Goal: Task Accomplishment & Management: Manage account settings

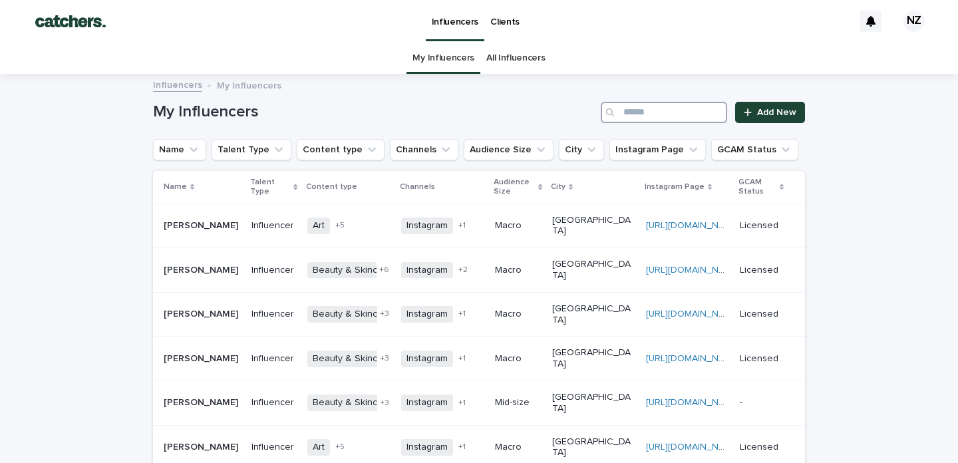
click at [667, 106] on input "Search" at bounding box center [664, 112] width 126 height 21
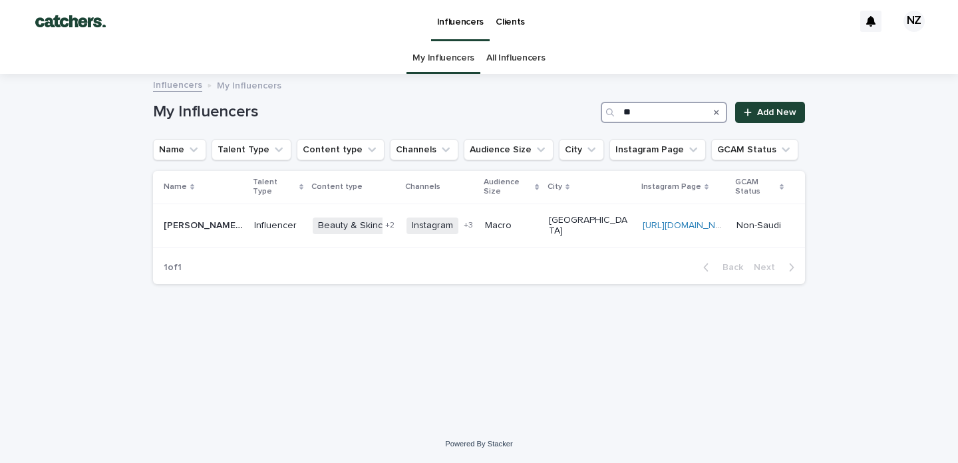
type input "*"
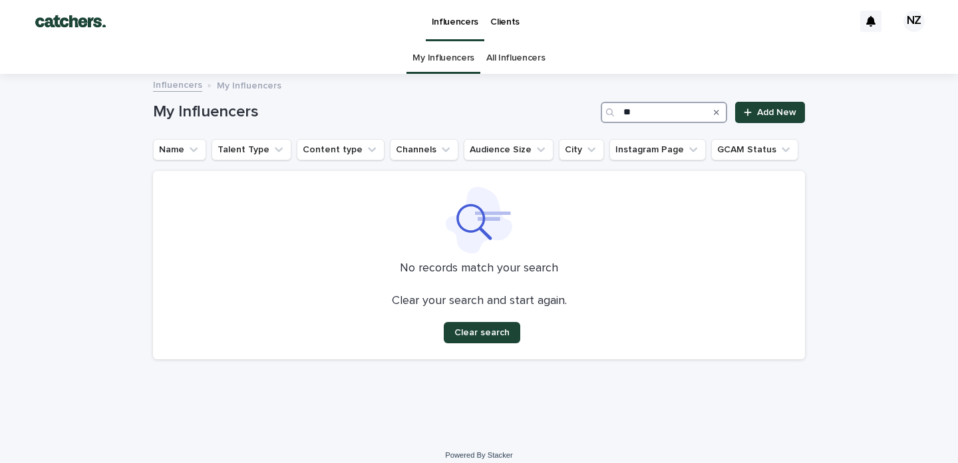
type input "*"
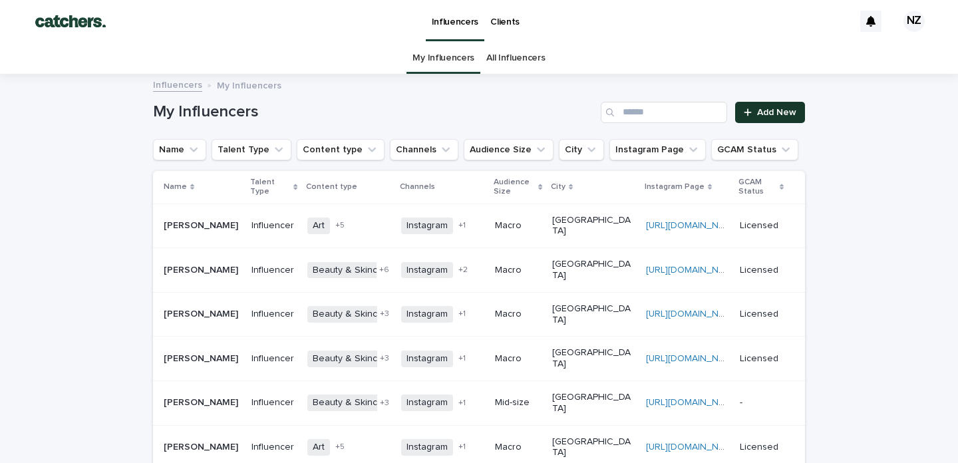
click at [786, 117] on link "Add New" at bounding box center [770, 112] width 70 height 21
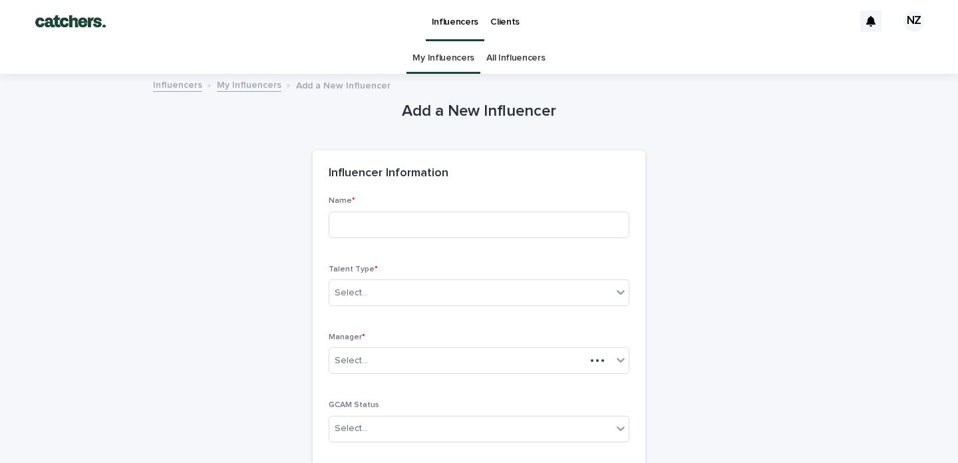
scroll to position [43, 0]
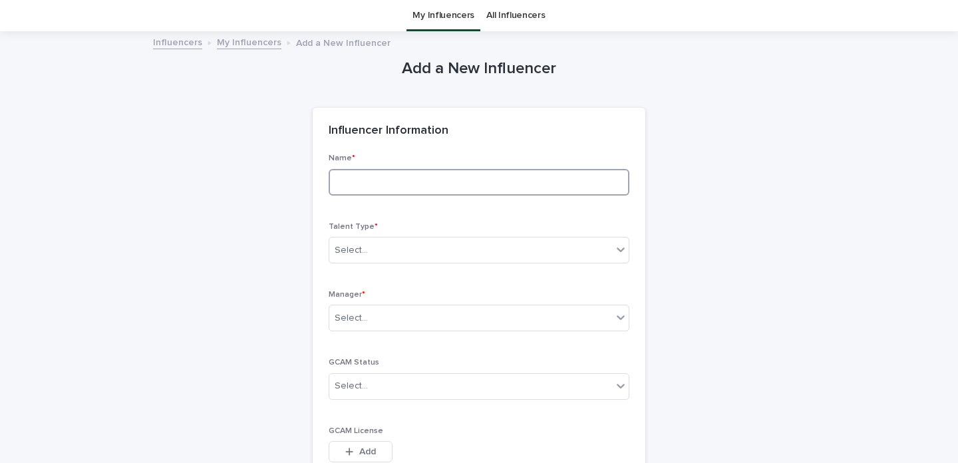
click at [450, 186] on input at bounding box center [479, 182] width 301 height 27
click at [452, 15] on link "My Influencers" at bounding box center [444, 15] width 62 height 31
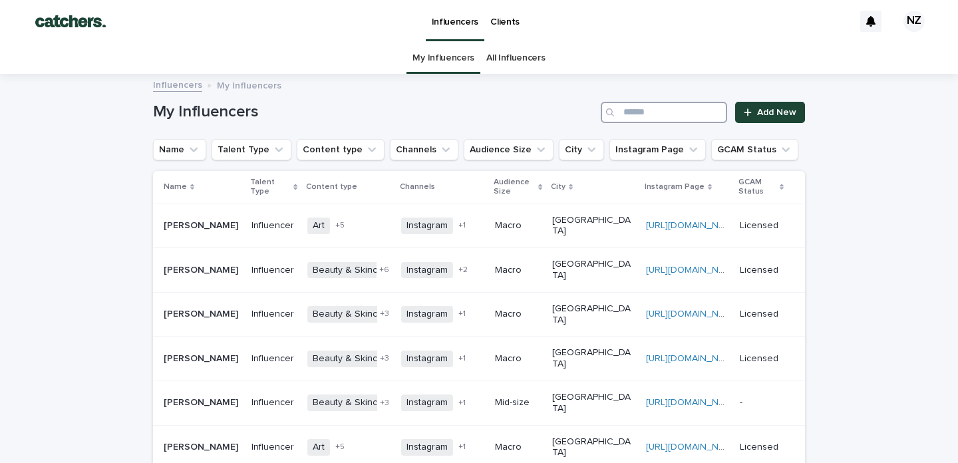
click at [686, 109] on input "Search" at bounding box center [664, 112] width 126 height 21
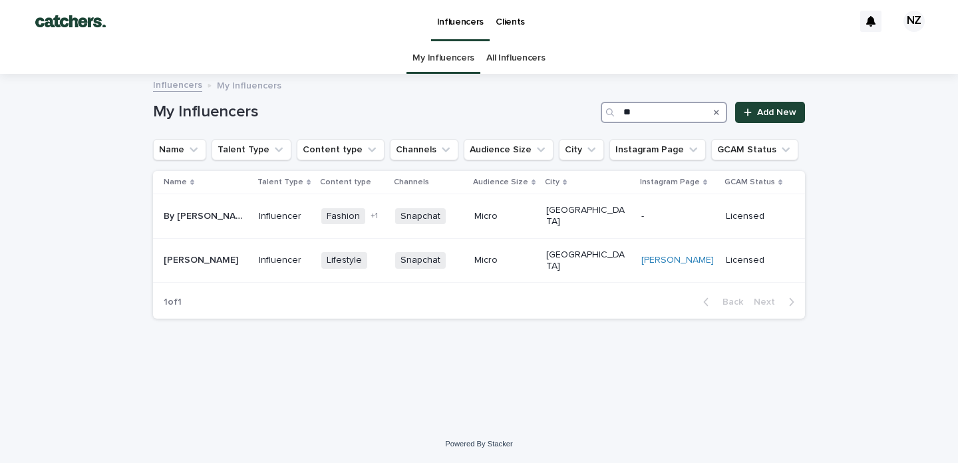
type input "**"
click at [452, 53] on link "My Influencers" at bounding box center [444, 58] width 62 height 31
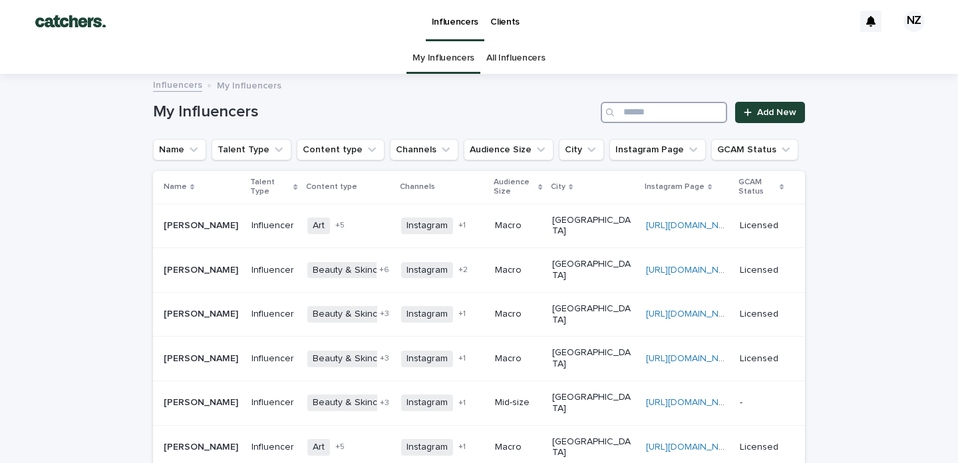
click at [683, 110] on input "Search" at bounding box center [664, 112] width 126 height 21
type input "*"
click at [516, 63] on link "All Influencers" at bounding box center [515, 58] width 59 height 31
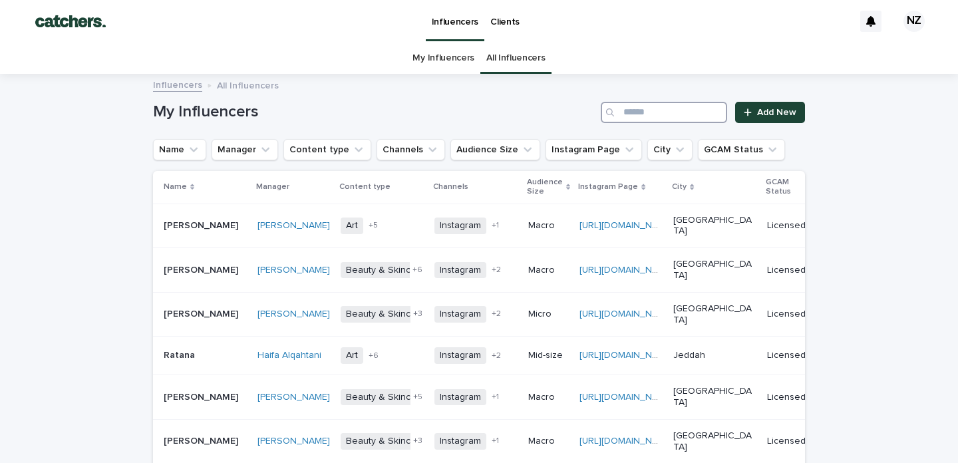
click at [643, 116] on input "Search" at bounding box center [664, 112] width 126 height 21
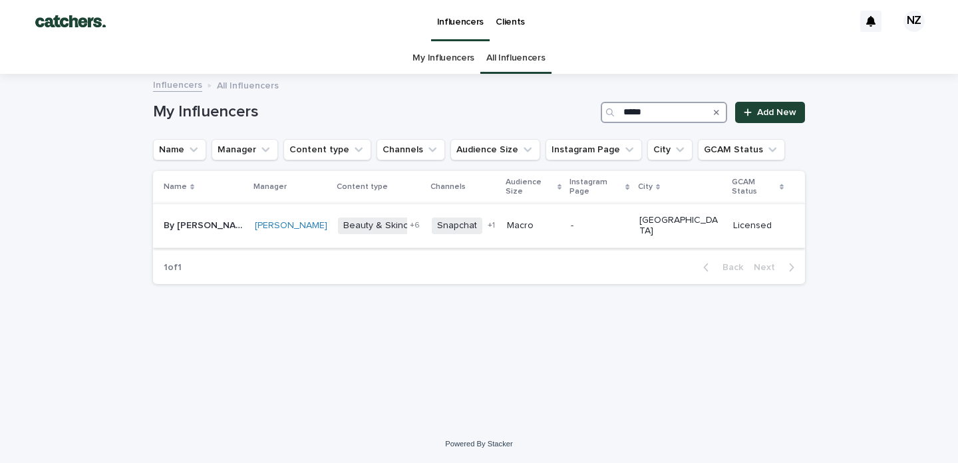
type input "*****"
click at [566, 208] on td "Macro" at bounding box center [534, 226] width 65 height 45
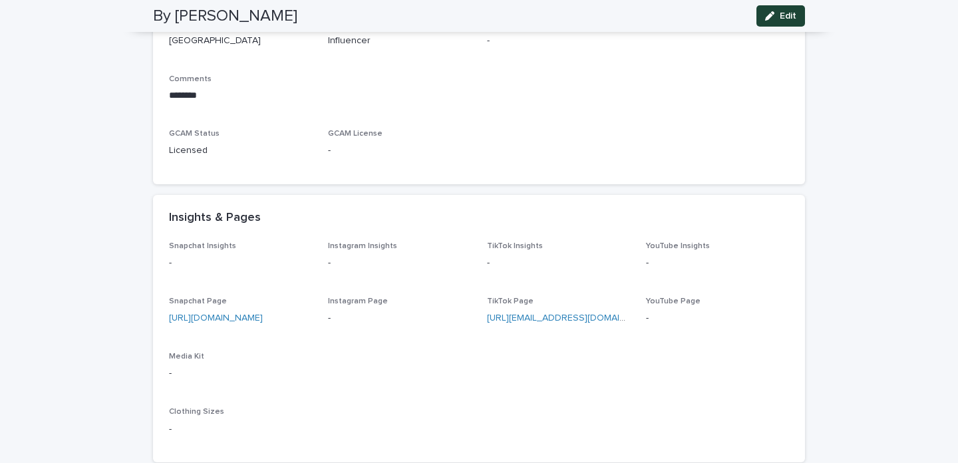
scroll to position [417, 0]
click at [244, 313] on link "[URL][DOMAIN_NAME]" at bounding box center [216, 316] width 94 height 9
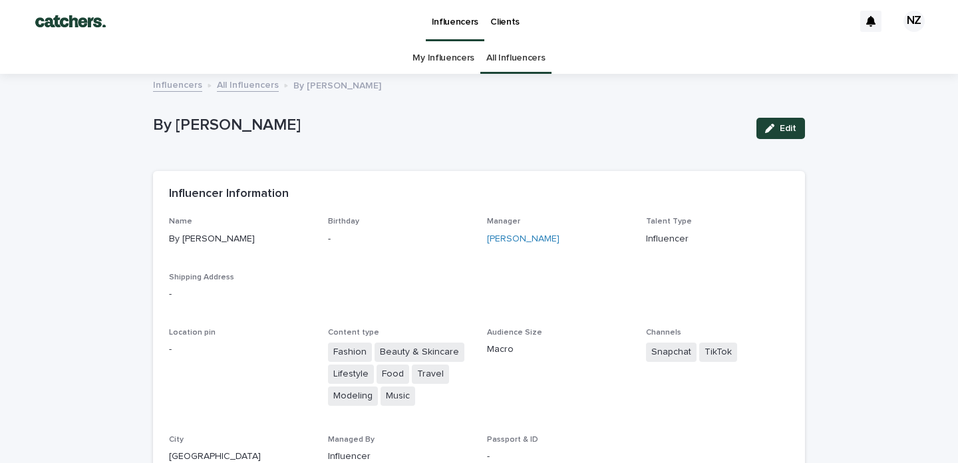
click at [434, 59] on link "My Influencers" at bounding box center [444, 58] width 62 height 31
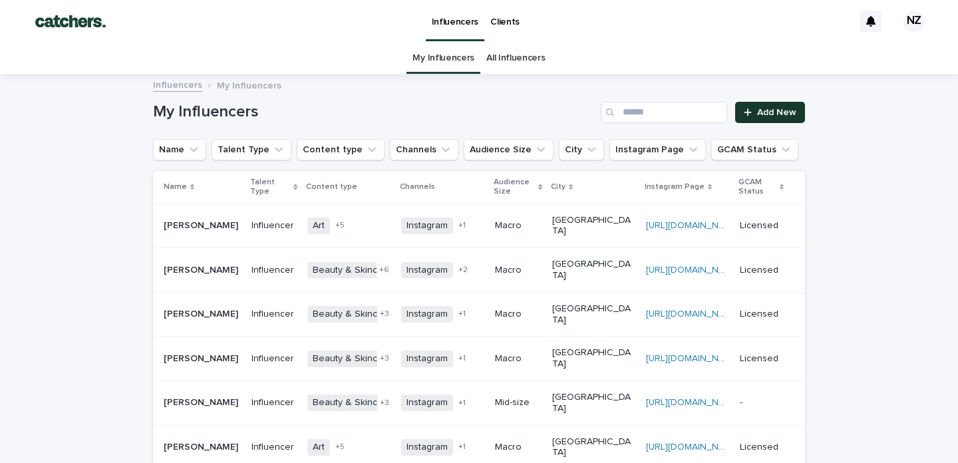
click at [760, 108] on span "Add New" at bounding box center [776, 112] width 39 height 9
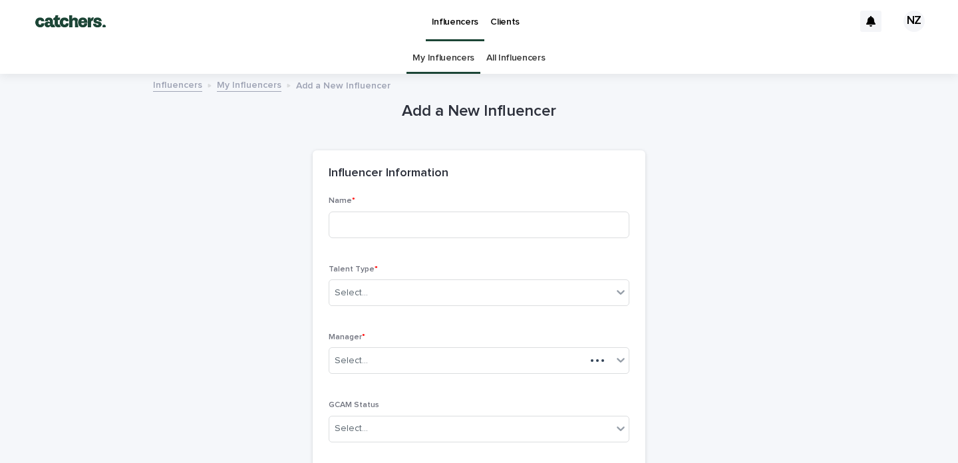
scroll to position [43, 0]
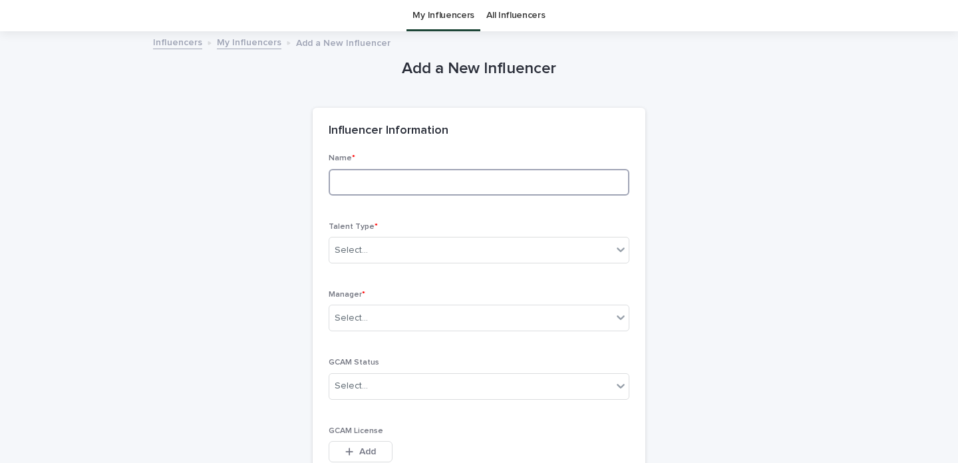
click at [399, 186] on input at bounding box center [479, 182] width 301 height 27
type input "**********"
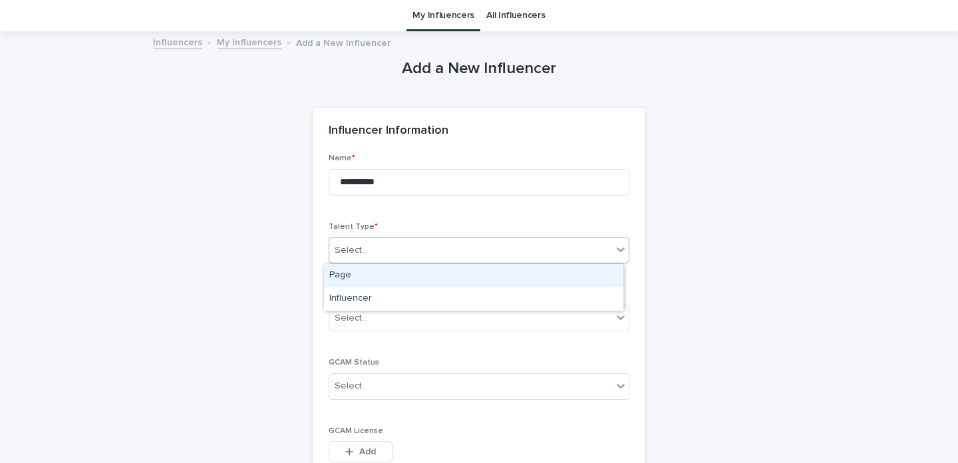
click at [601, 249] on div "Select..." at bounding box center [470, 251] width 283 height 22
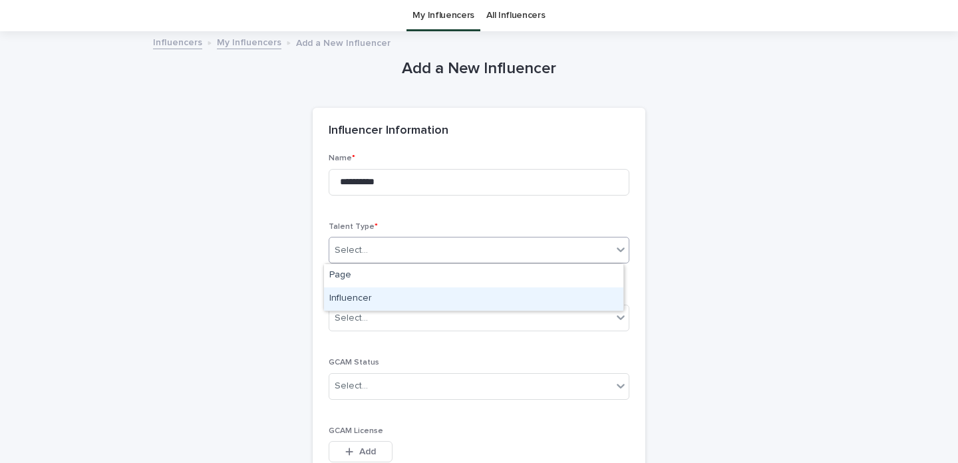
click at [452, 296] on div "Influencer" at bounding box center [473, 298] width 299 height 23
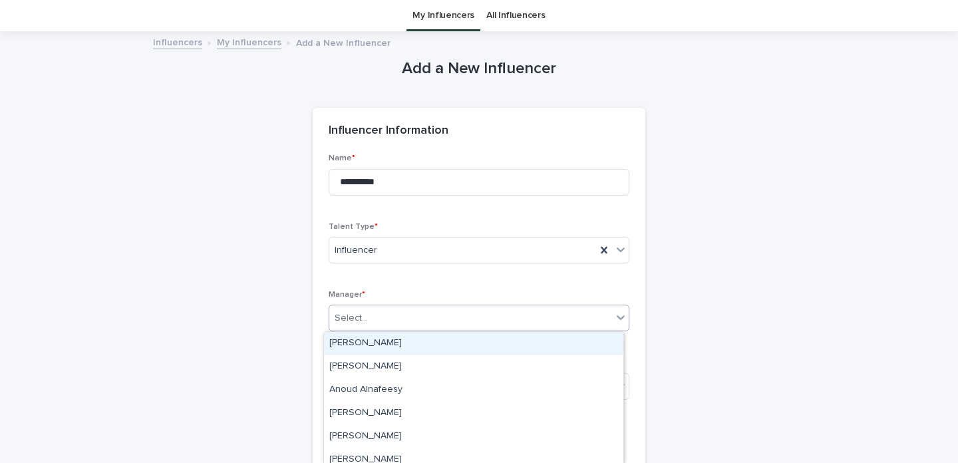
click at [390, 315] on div "Select..." at bounding box center [470, 318] width 283 height 22
type input "**"
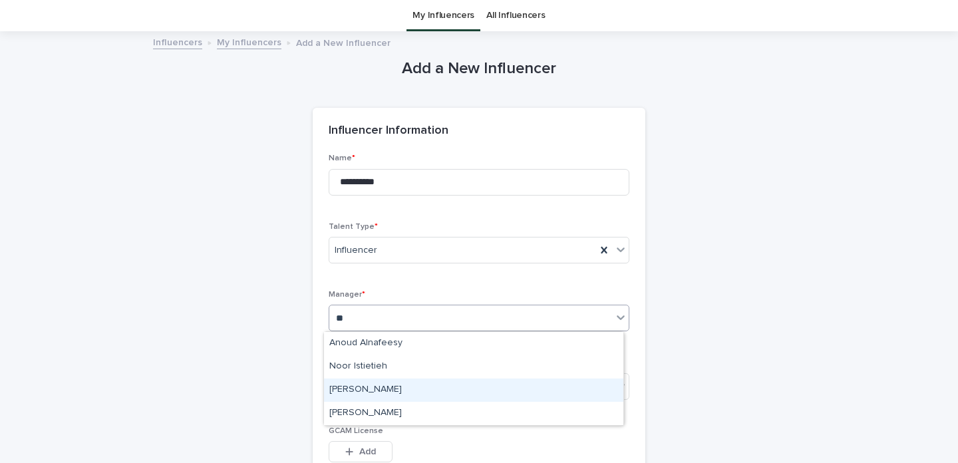
click at [357, 389] on div "[PERSON_NAME]" at bounding box center [473, 390] width 299 height 23
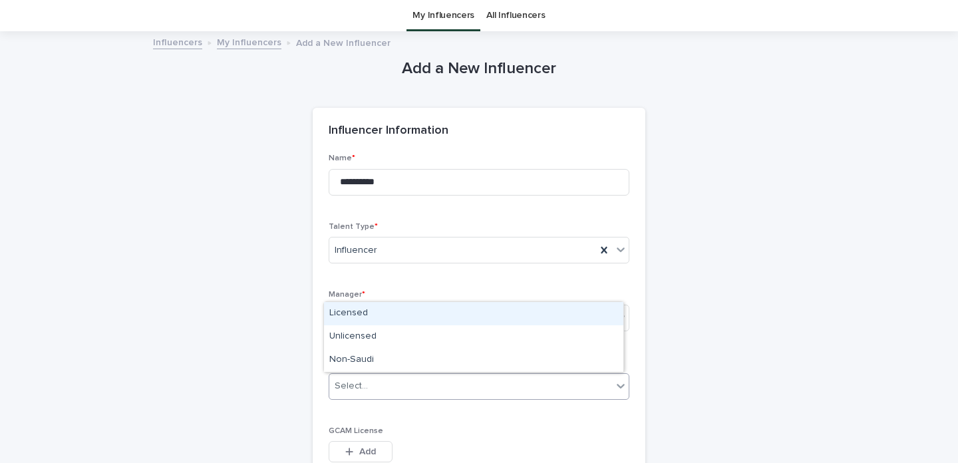
click at [583, 394] on div "Select..." at bounding box center [470, 386] width 283 height 22
click at [403, 322] on div "Licensed" at bounding box center [473, 313] width 299 height 23
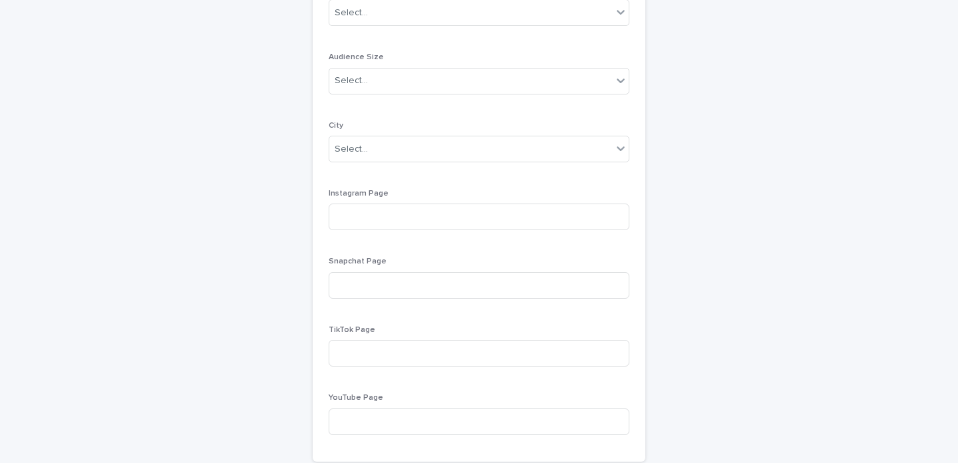
scroll to position [757, 0]
click at [340, 275] on input at bounding box center [479, 283] width 301 height 27
paste input "**********"
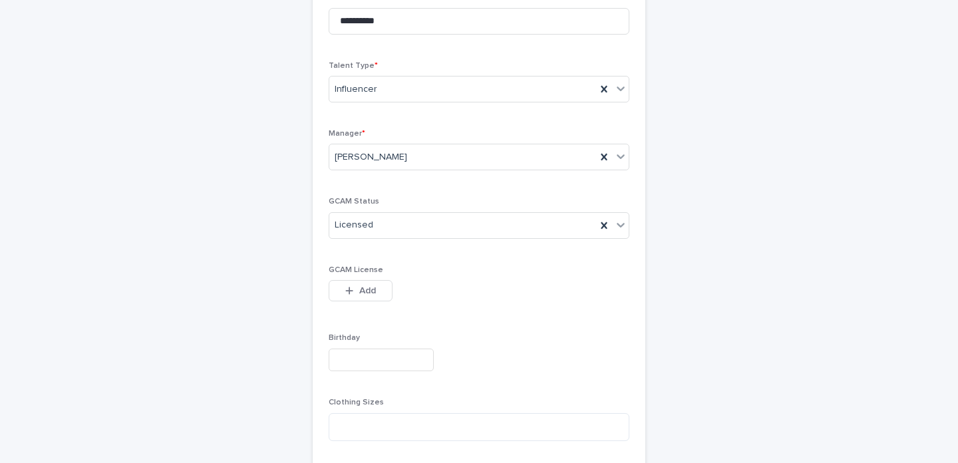
scroll to position [160, 0]
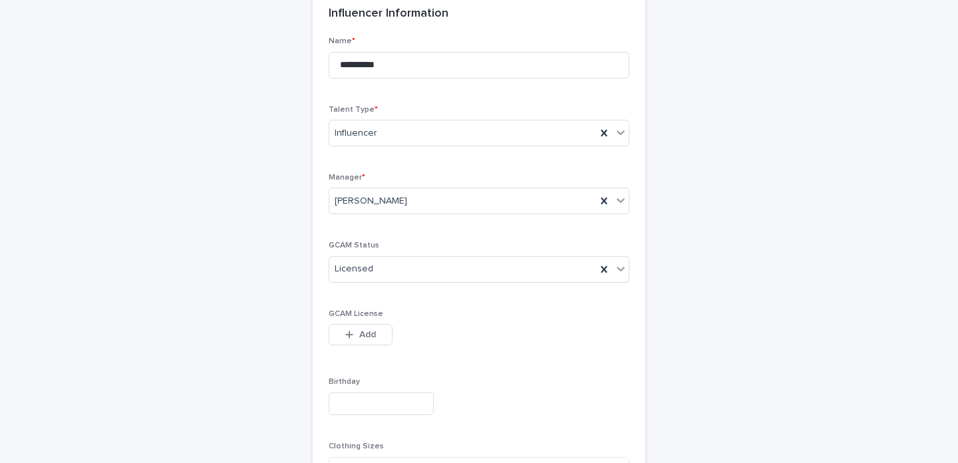
type input "**********"
click at [351, 334] on div "button" at bounding box center [351, 334] width 13 height 9
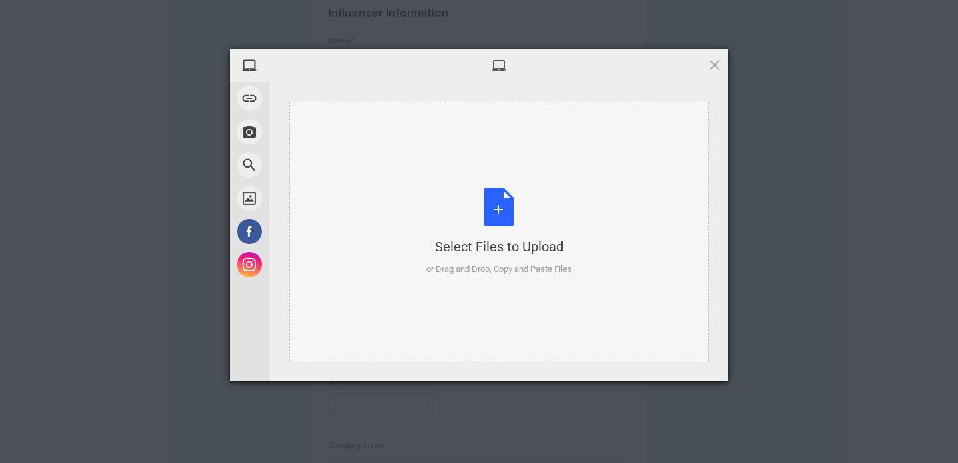
click at [468, 190] on div "Select Files to Upload or Drag and Drop, Copy and Paste Files" at bounding box center [499, 232] width 146 height 88
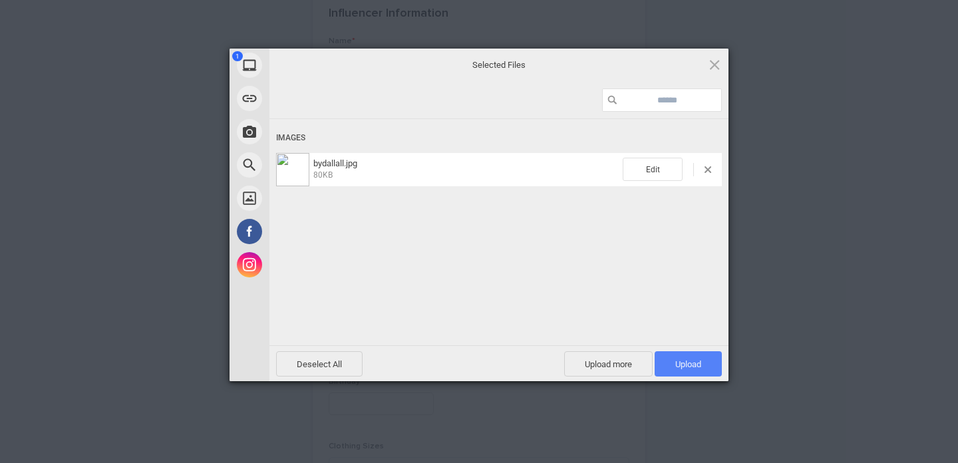
click at [698, 361] on span "Upload 1" at bounding box center [688, 364] width 26 height 10
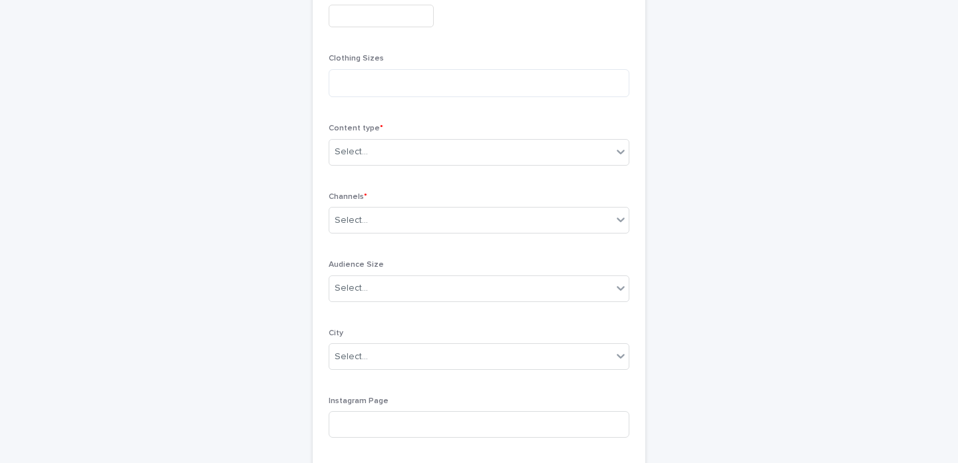
scroll to position [603, 0]
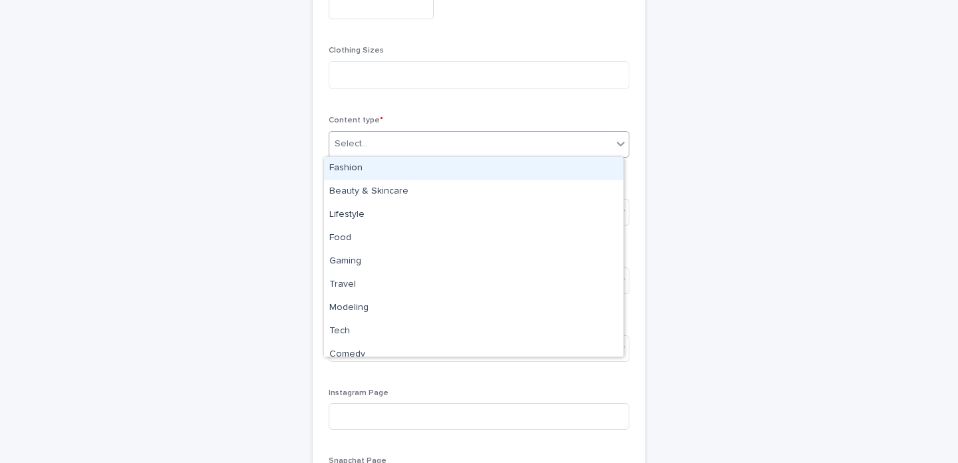
click at [401, 137] on div "Select..." at bounding box center [470, 144] width 283 height 22
click at [375, 164] on div "Fashion" at bounding box center [473, 168] width 299 height 23
click at [614, 146] on icon at bounding box center [620, 143] width 13 height 13
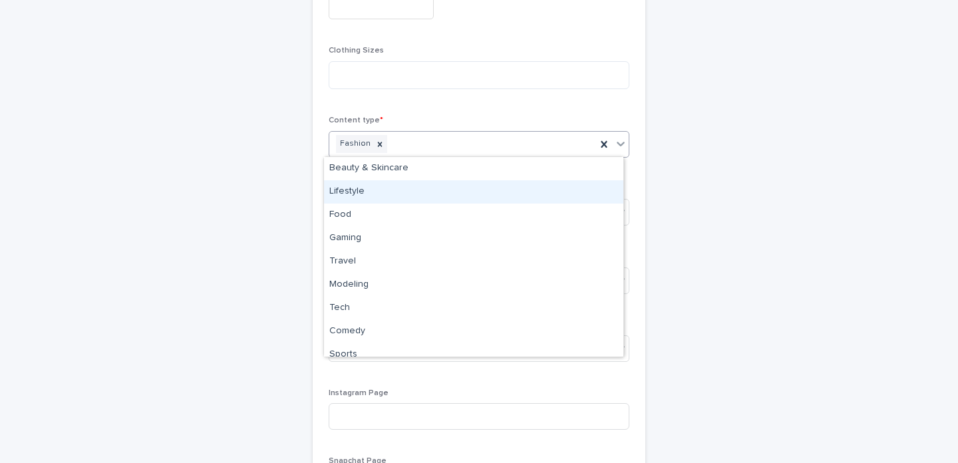
click at [498, 183] on div "Lifestyle" at bounding box center [473, 191] width 299 height 23
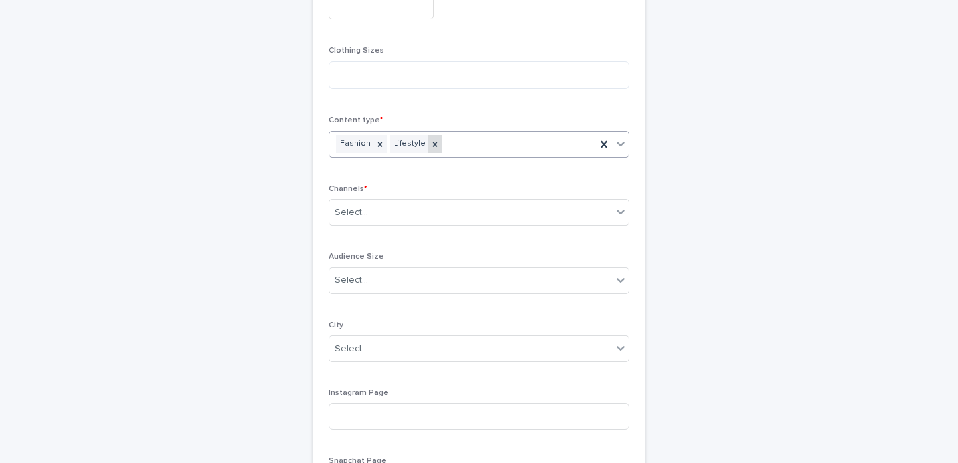
click at [430, 140] on icon at bounding box center [434, 144] width 9 height 9
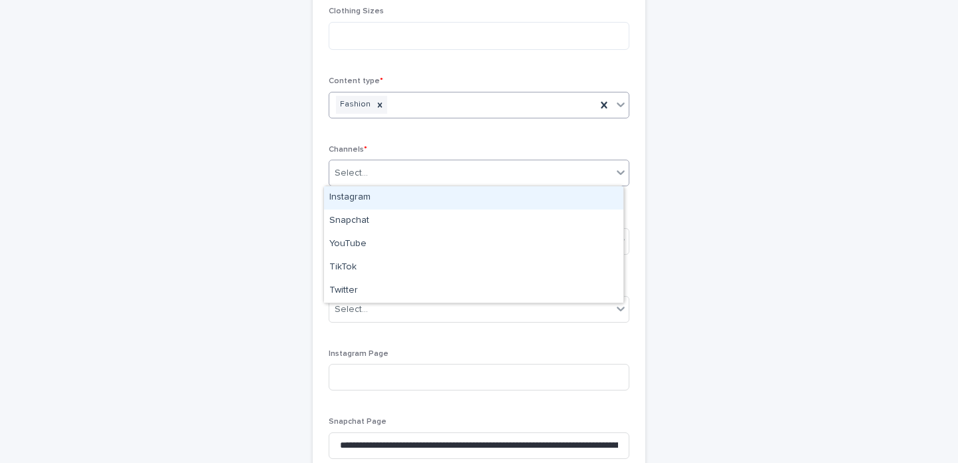
click at [389, 162] on div "Select..." at bounding box center [470, 173] width 283 height 22
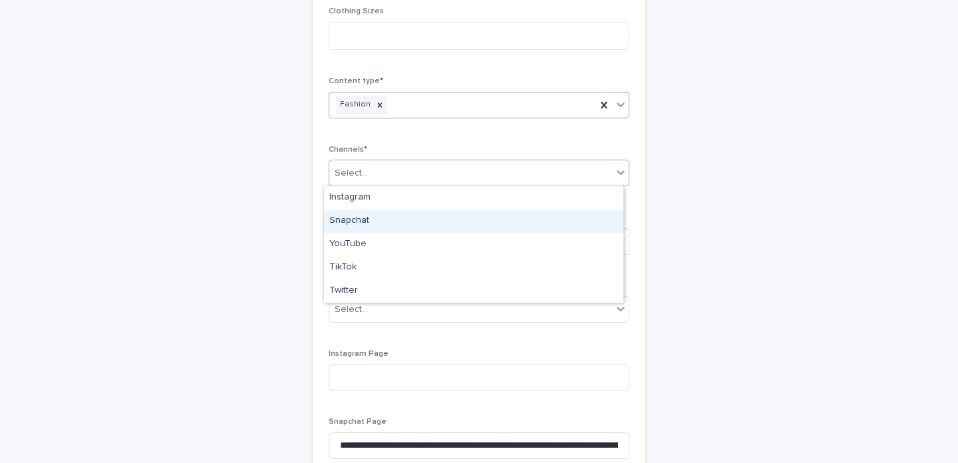
click at [359, 222] on div "Snapchat" at bounding box center [473, 221] width 299 height 23
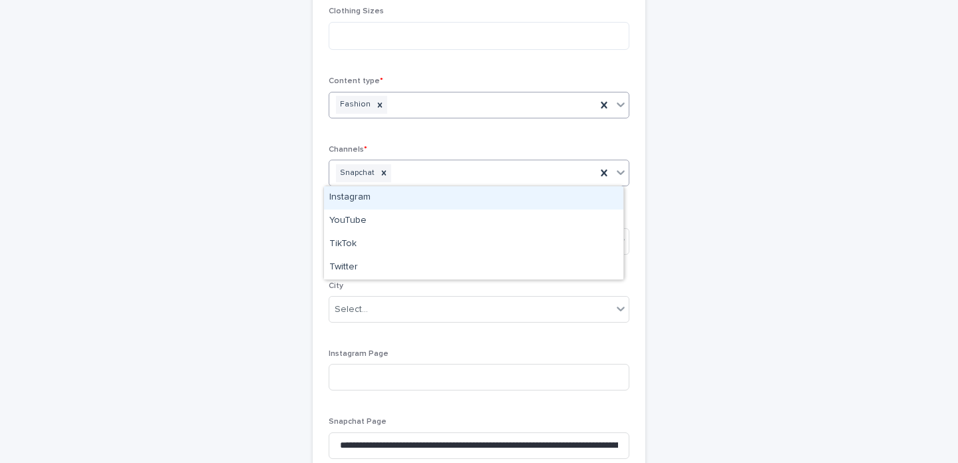
click at [614, 178] on icon at bounding box center [620, 172] width 13 height 13
click at [506, 201] on div "Instagram" at bounding box center [473, 197] width 299 height 23
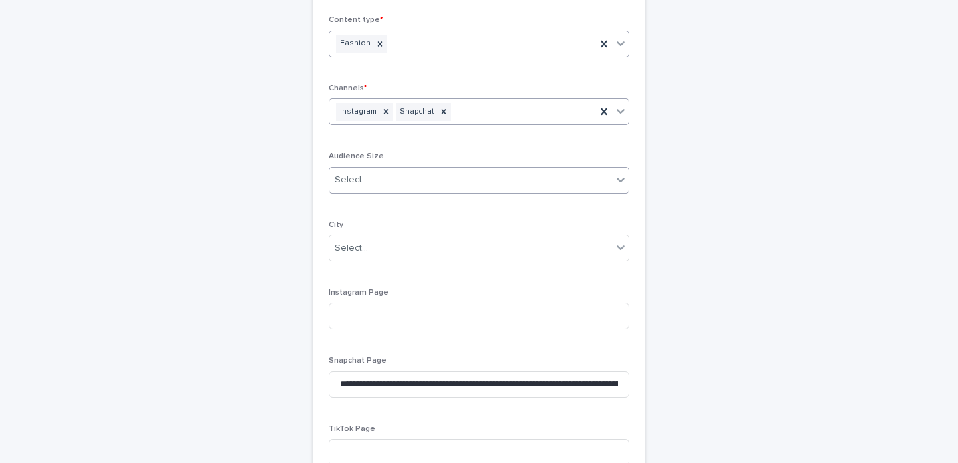
scroll to position [711, 0]
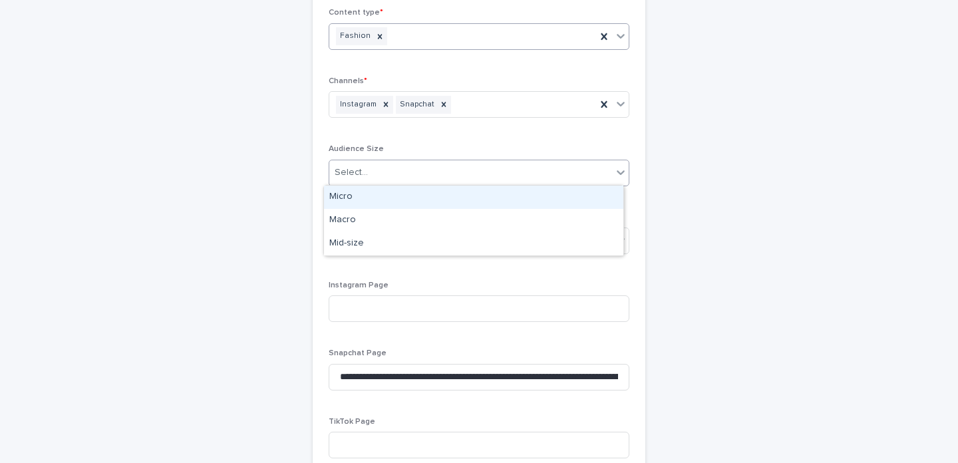
click at [373, 166] on div "Select..." at bounding box center [470, 173] width 283 height 22
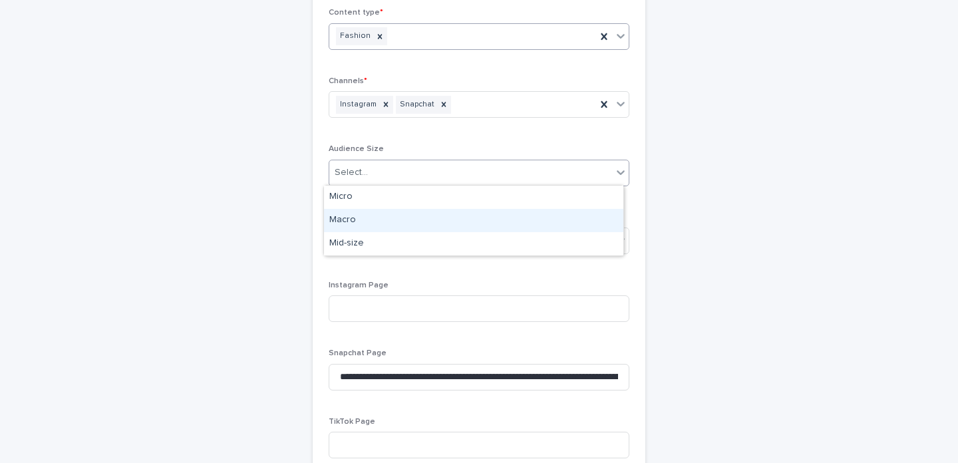
click at [333, 216] on div "Macro" at bounding box center [473, 220] width 299 height 23
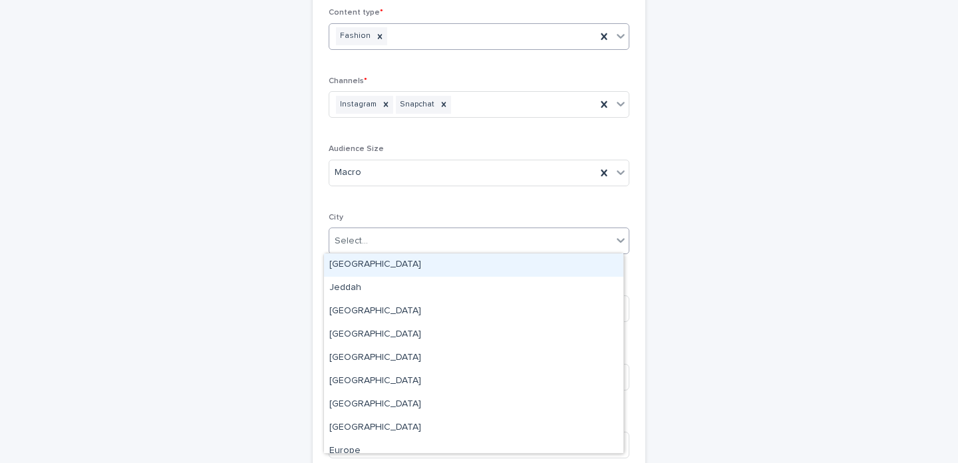
click at [346, 242] on div "Select..." at bounding box center [351, 241] width 33 height 14
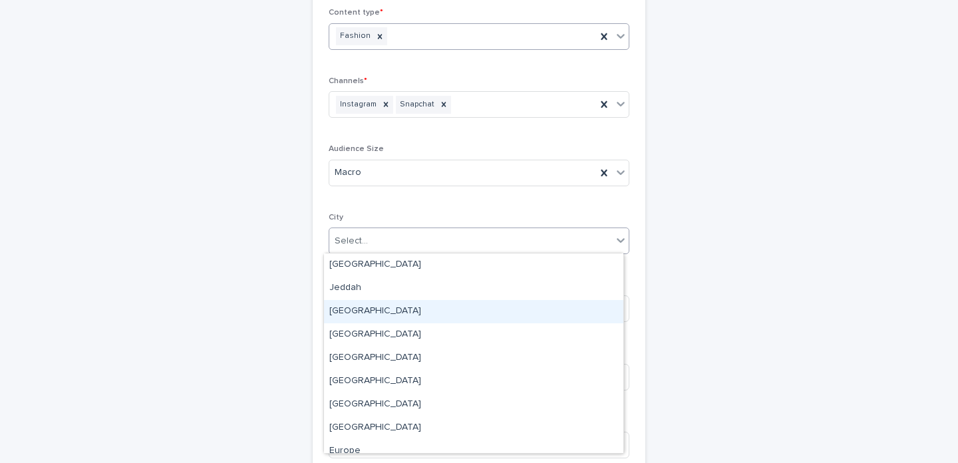
click at [353, 307] on div "[GEOGRAPHIC_DATA]" at bounding box center [473, 311] width 299 height 23
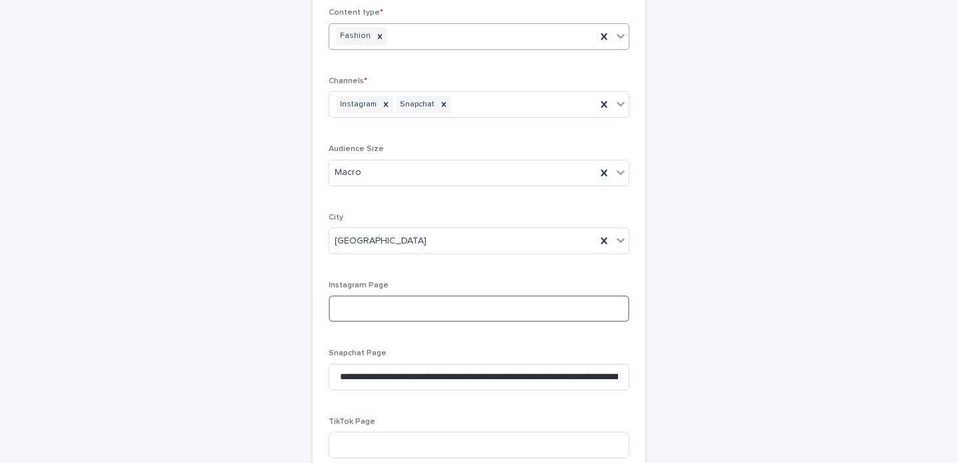
click at [376, 308] on input at bounding box center [479, 308] width 301 height 27
paste input "**********"
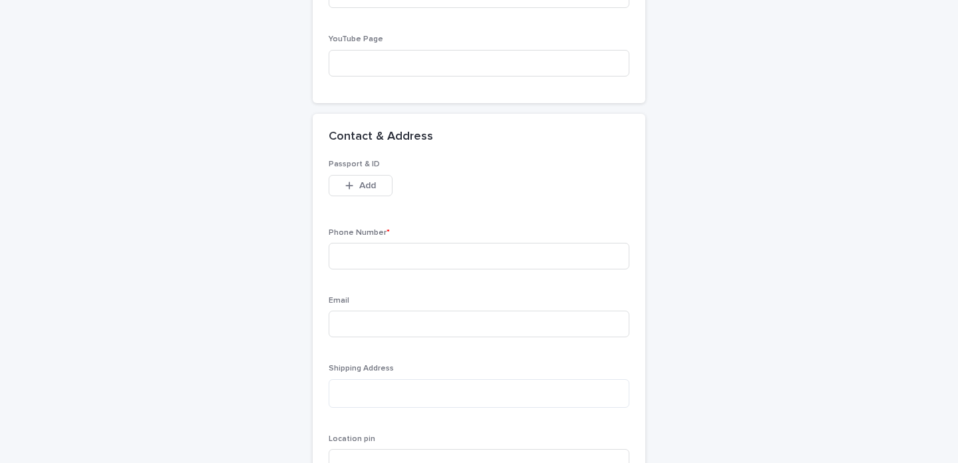
scroll to position [1163, 0]
type input "**********"
click at [342, 254] on input at bounding box center [479, 255] width 301 height 27
paste input "**********"
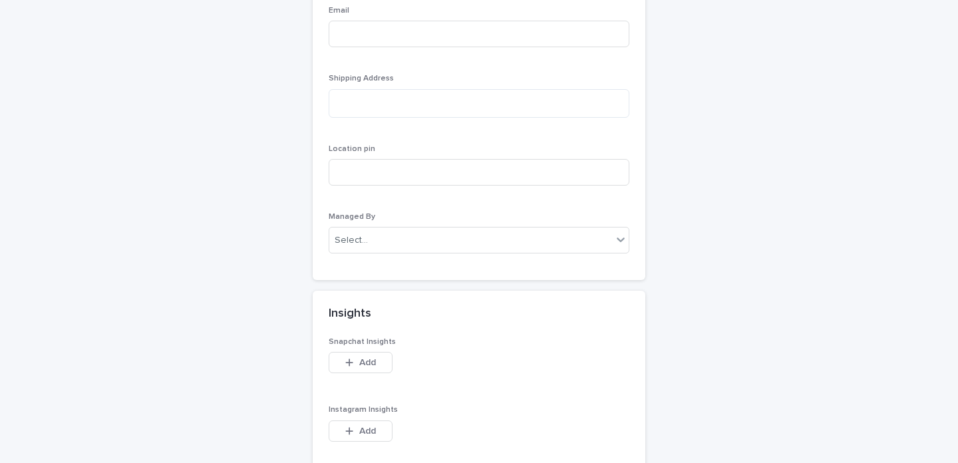
scroll to position [1453, 0]
type input "**********"
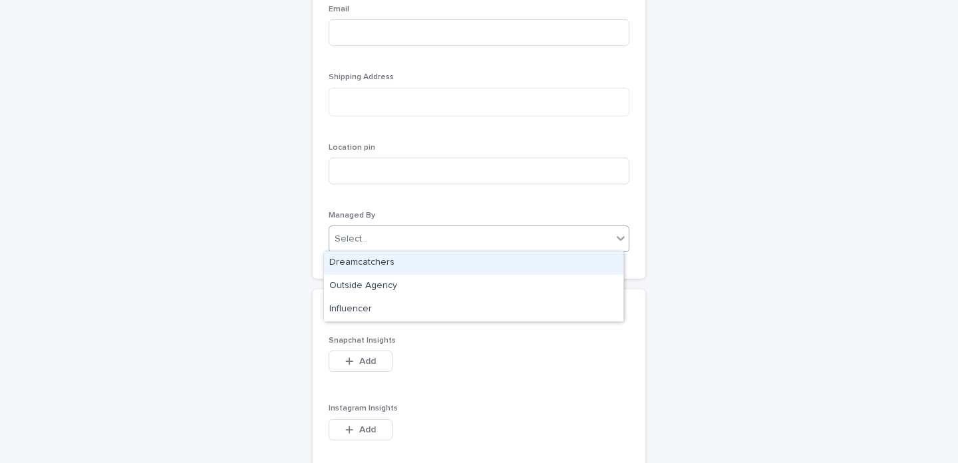
click at [369, 232] on div at bounding box center [369, 239] width 1 height 14
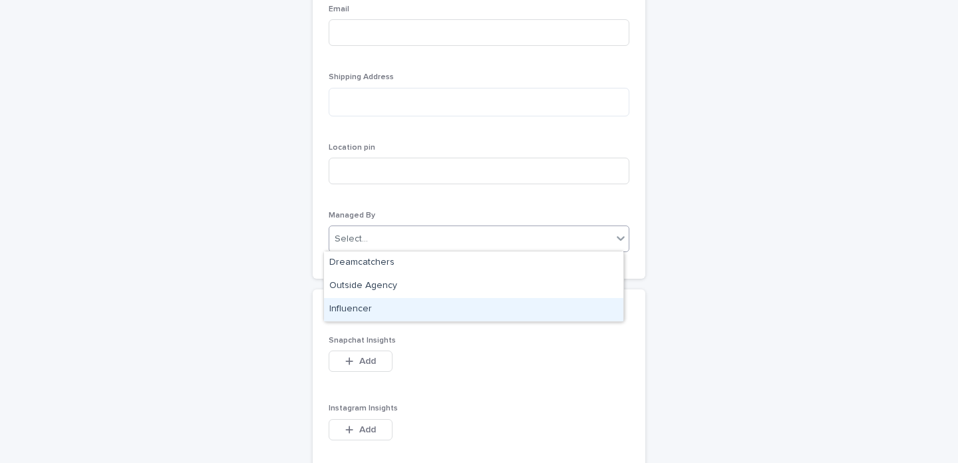
click at [341, 304] on div "Influencer" at bounding box center [473, 309] width 299 height 23
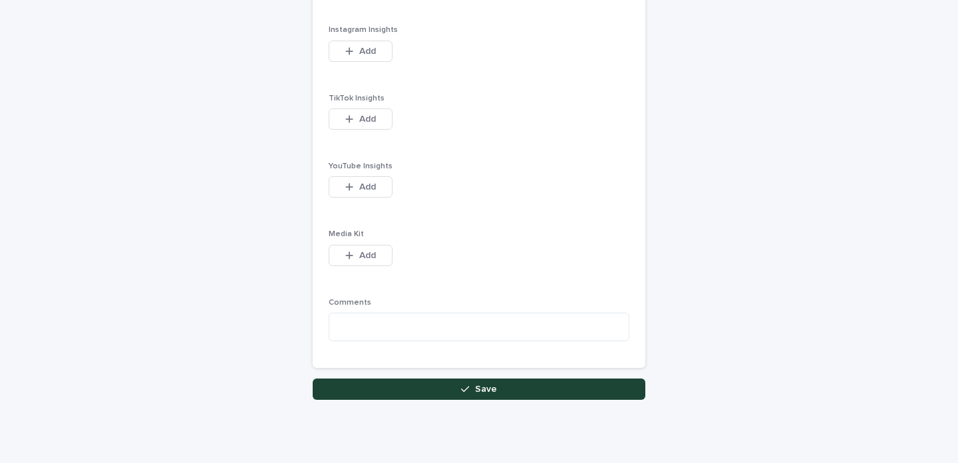
scroll to position [1871, 0]
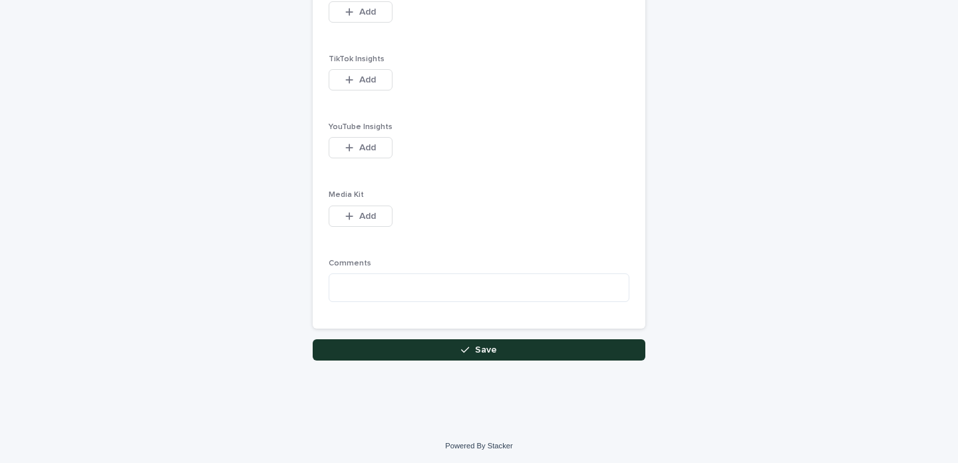
click at [426, 347] on button "Save" at bounding box center [479, 349] width 333 height 21
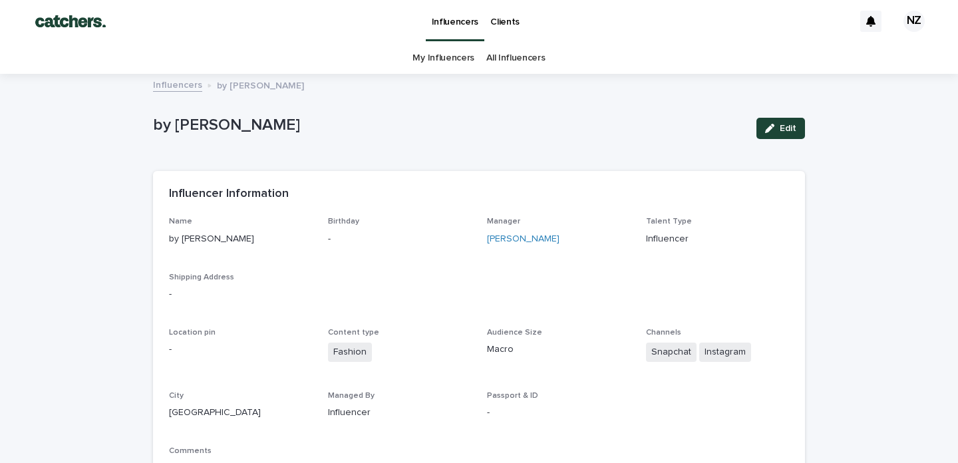
click at [509, 60] on link "All Influencers" at bounding box center [515, 58] width 59 height 31
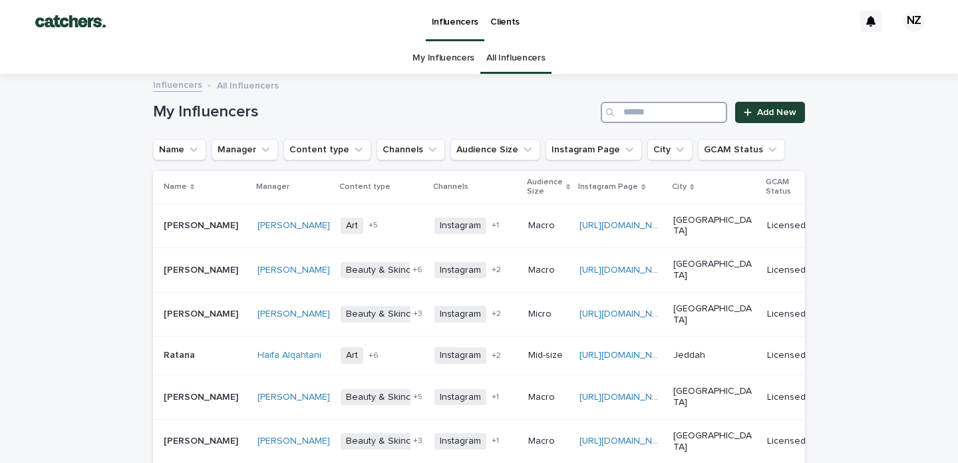
click at [672, 121] on input "Search" at bounding box center [664, 112] width 126 height 21
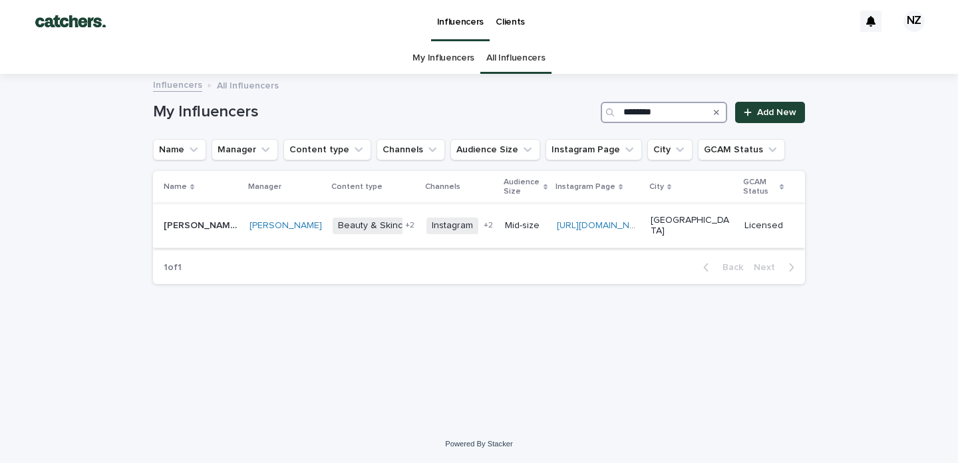
type input "********"
click at [505, 220] on p "Mid-size" at bounding box center [525, 225] width 41 height 11
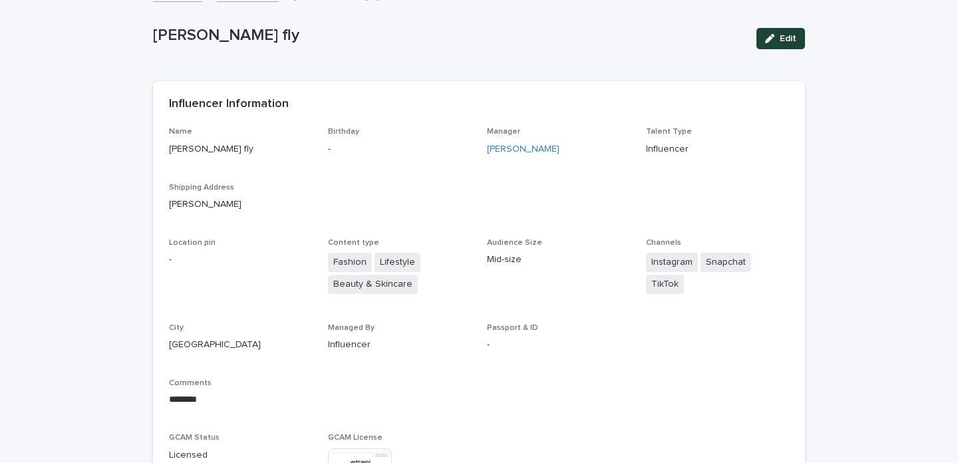
scroll to position [89, 0]
click at [790, 33] on button "Edit" at bounding box center [780, 39] width 49 height 21
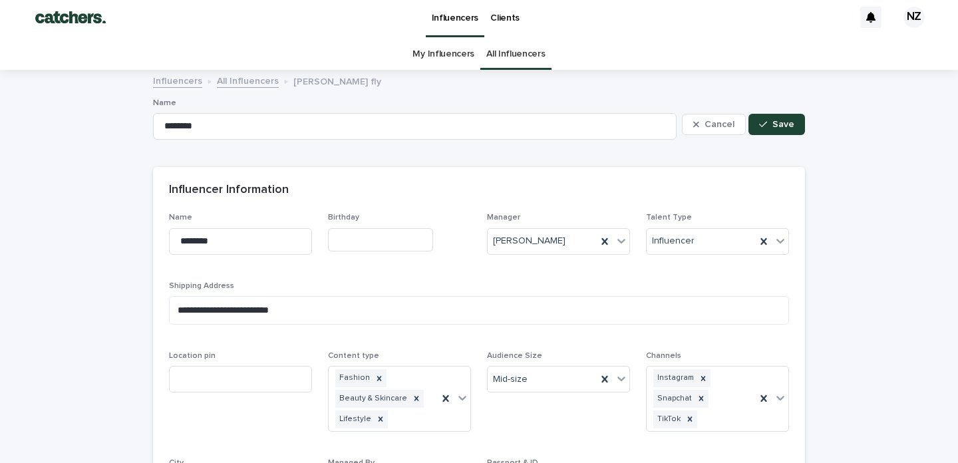
scroll to position [0, 0]
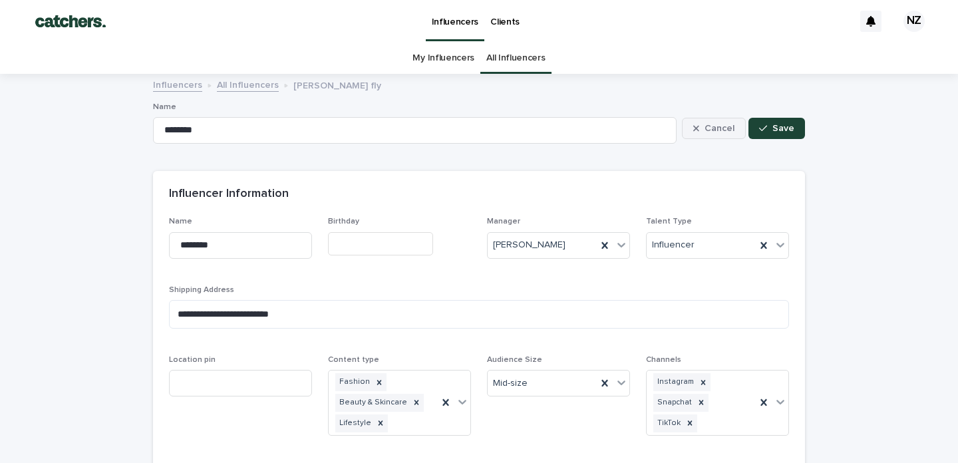
click at [697, 126] on div "button" at bounding box center [698, 128] width 11 height 9
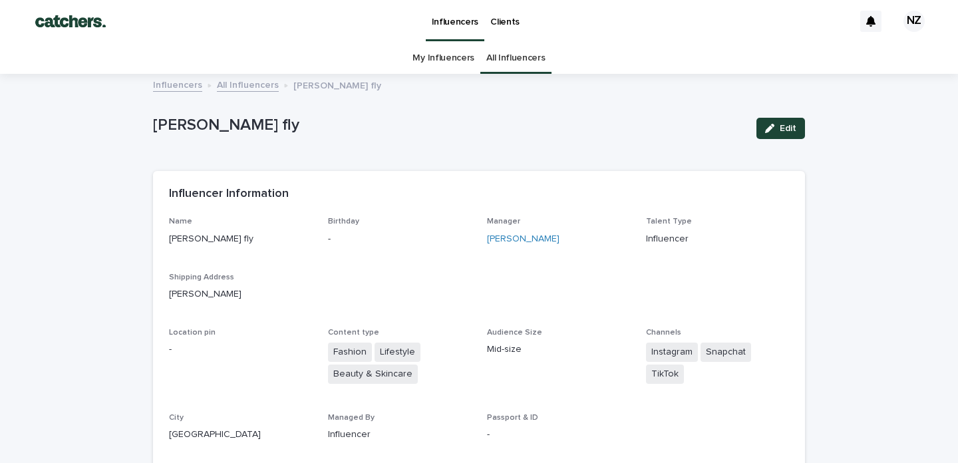
click at [430, 55] on link "My Influencers" at bounding box center [444, 58] width 62 height 31
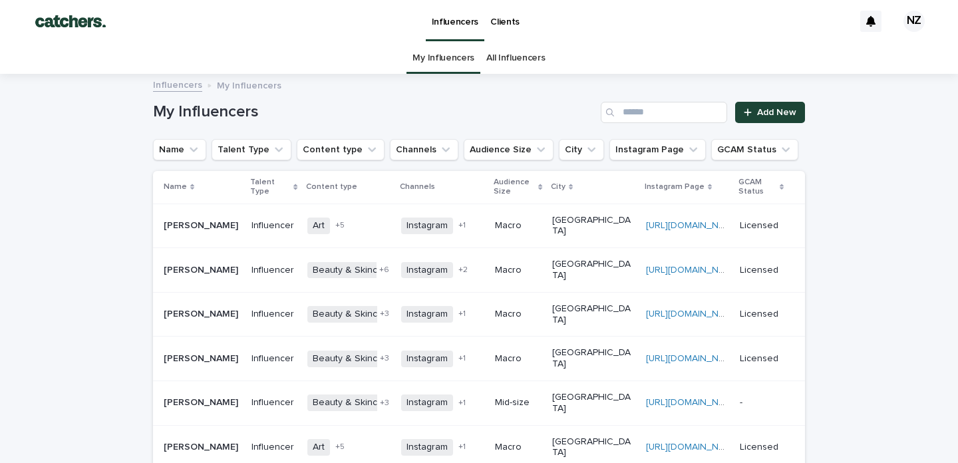
click at [413, 57] on link "My Influencers" at bounding box center [444, 58] width 62 height 31
click at [436, 59] on link "My Influencers" at bounding box center [444, 58] width 62 height 31
click at [639, 110] on input "Search" at bounding box center [664, 112] width 126 height 21
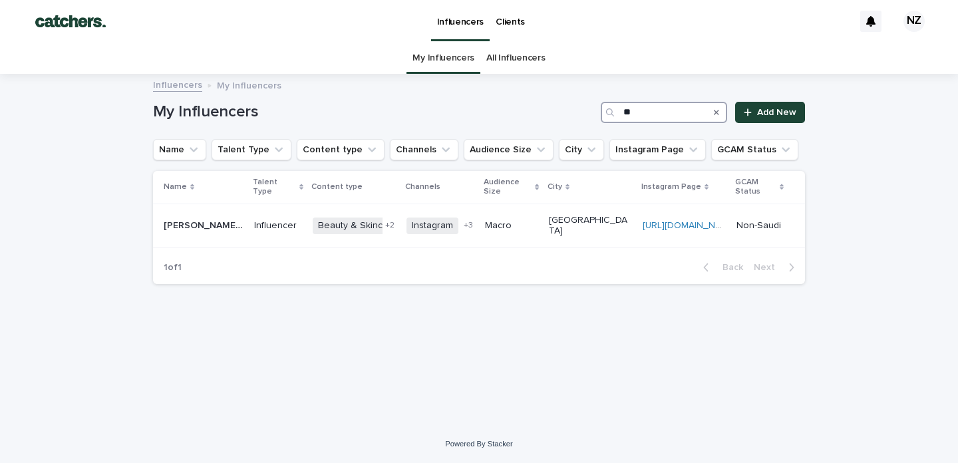
type input "*"
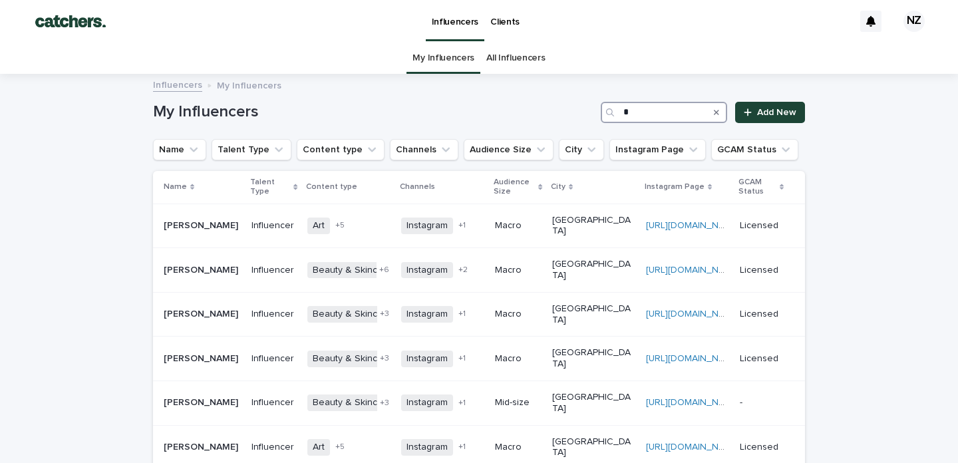
type input "*"
click at [498, 57] on link "All Influencers" at bounding box center [515, 58] width 59 height 31
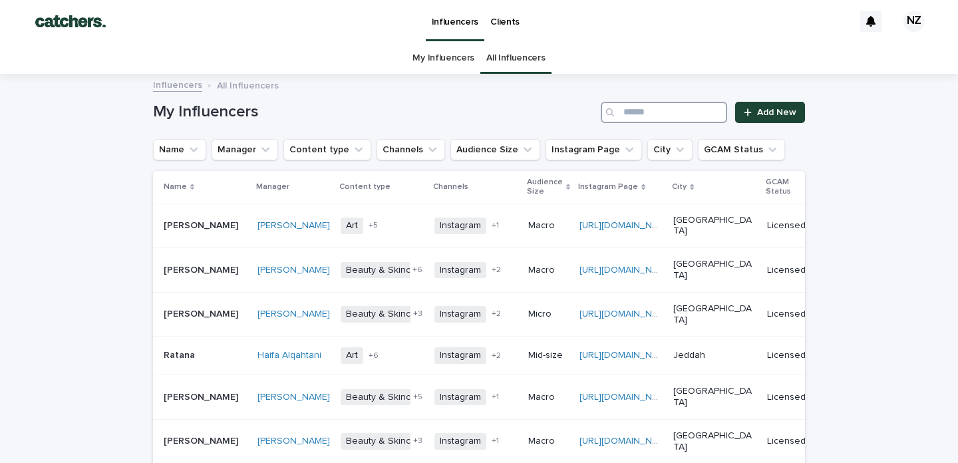
click at [650, 106] on input "Search" at bounding box center [664, 112] width 126 height 21
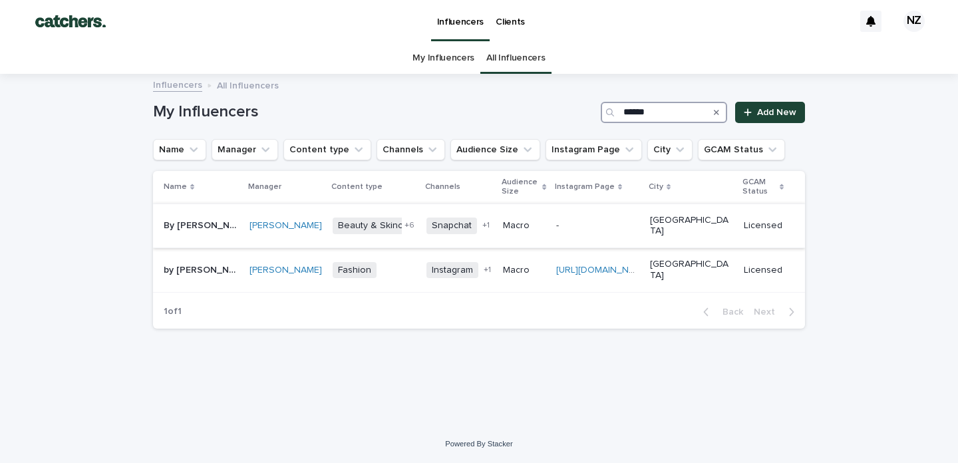
type input "******"
click at [556, 220] on p at bounding box center [597, 225] width 83 height 11
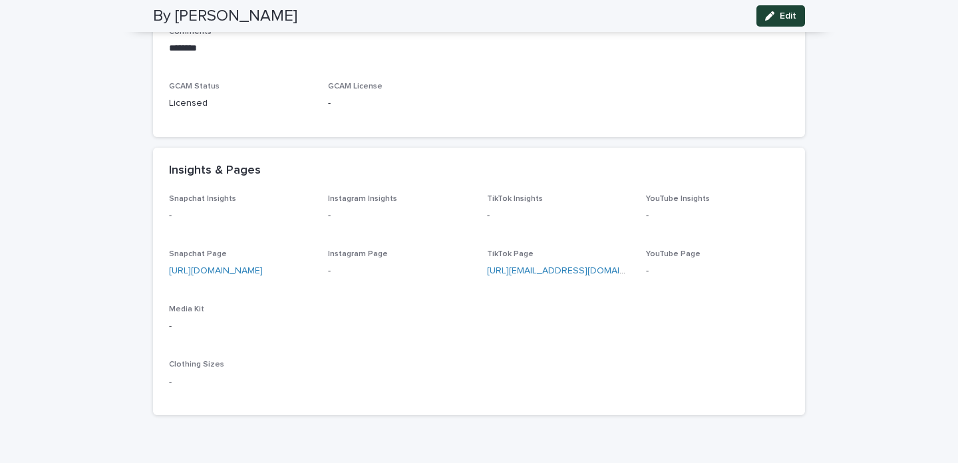
scroll to position [464, 0]
click at [548, 270] on link "https://www.tiktok.com/@bydalal.sa?_t=ZS-8zGDcYKtfTM&_r=1" at bounding box center [609, 269] width 244 height 9
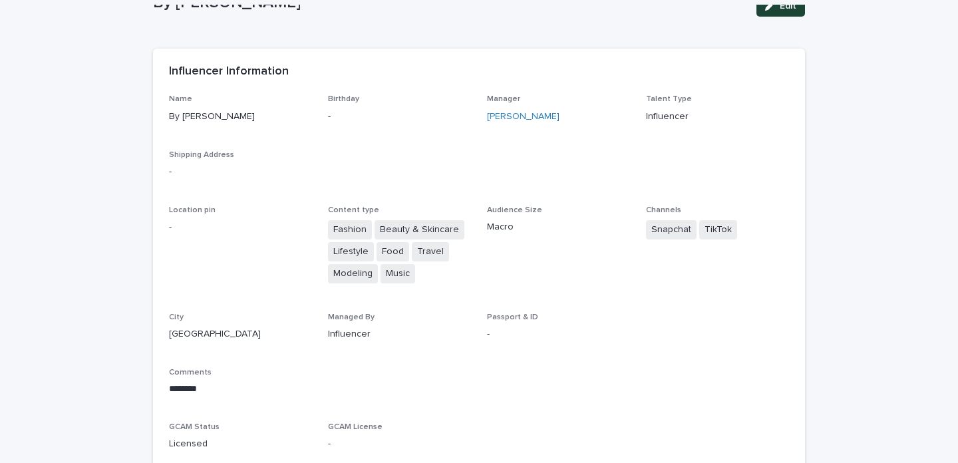
scroll to position [119, 0]
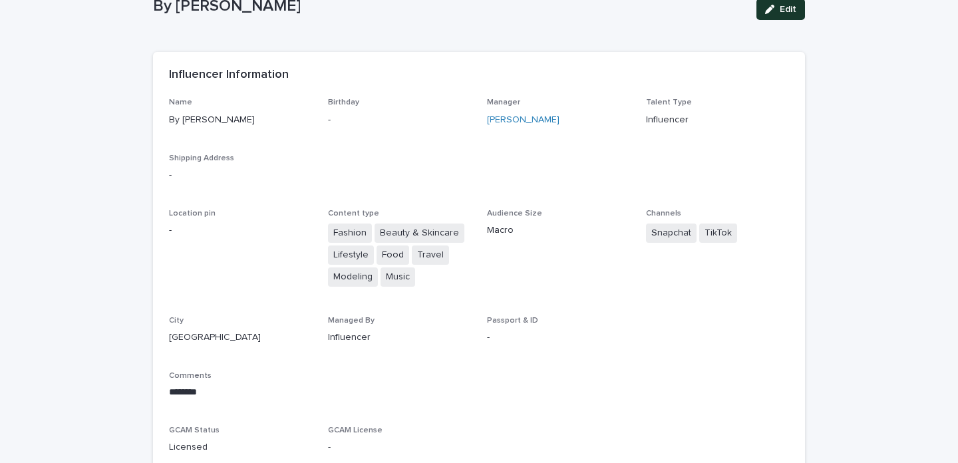
click at [772, 5] on div "button" at bounding box center [772, 9] width 15 height 9
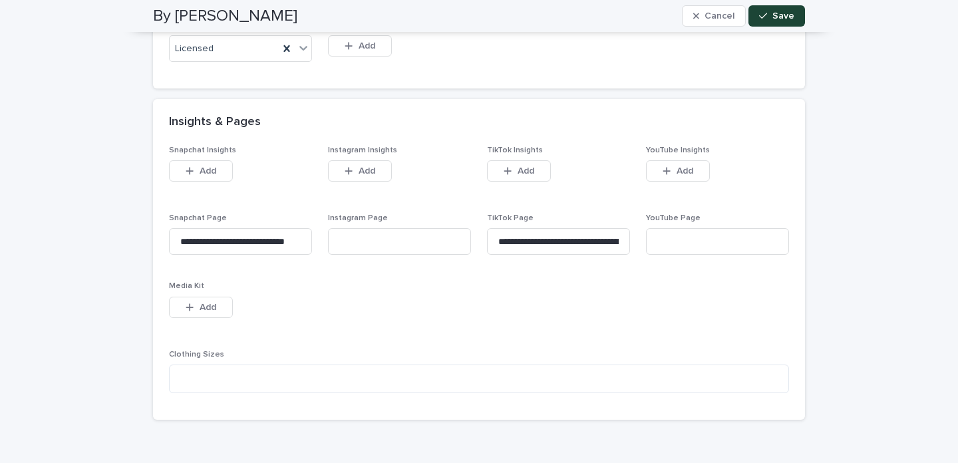
scroll to position [689, 0]
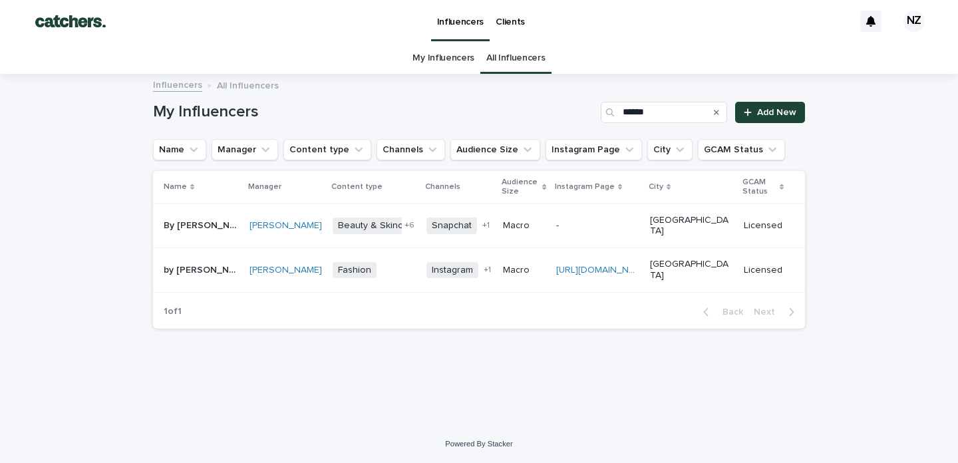
click at [556, 218] on p "-" at bounding box center [558, 225] width 5 height 14
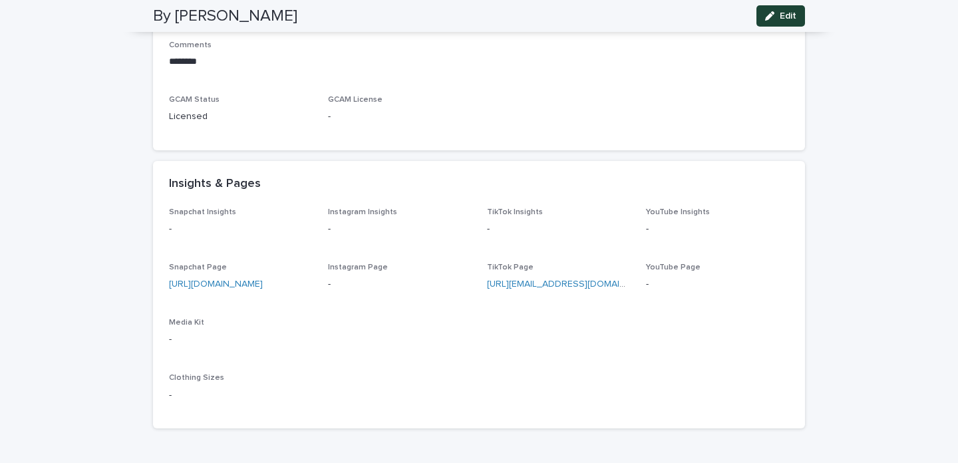
scroll to position [530, 0]
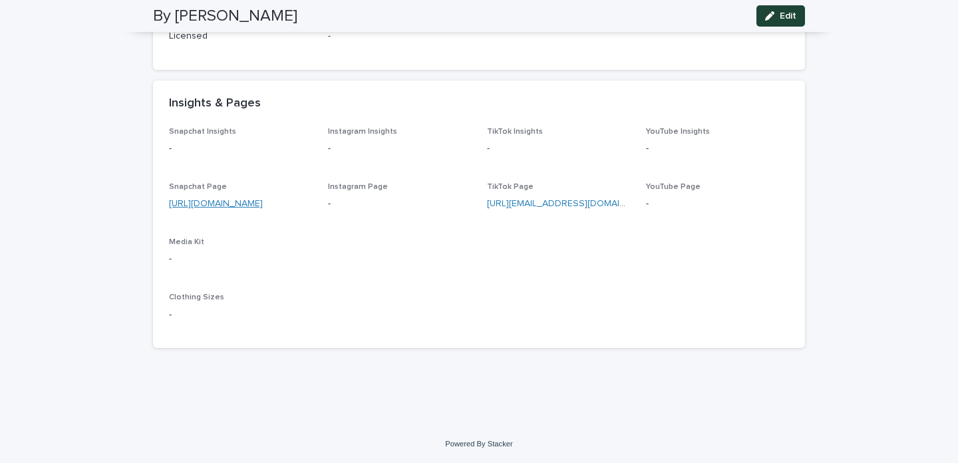
click at [240, 202] on link "https://t.snapchat.com/U8lllUnp" at bounding box center [216, 203] width 94 height 9
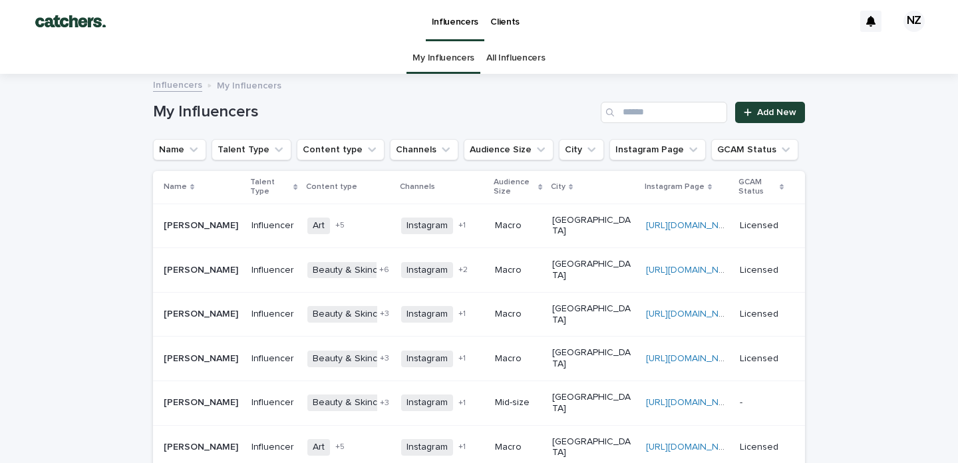
click at [499, 59] on link "All Influencers" at bounding box center [515, 58] width 59 height 31
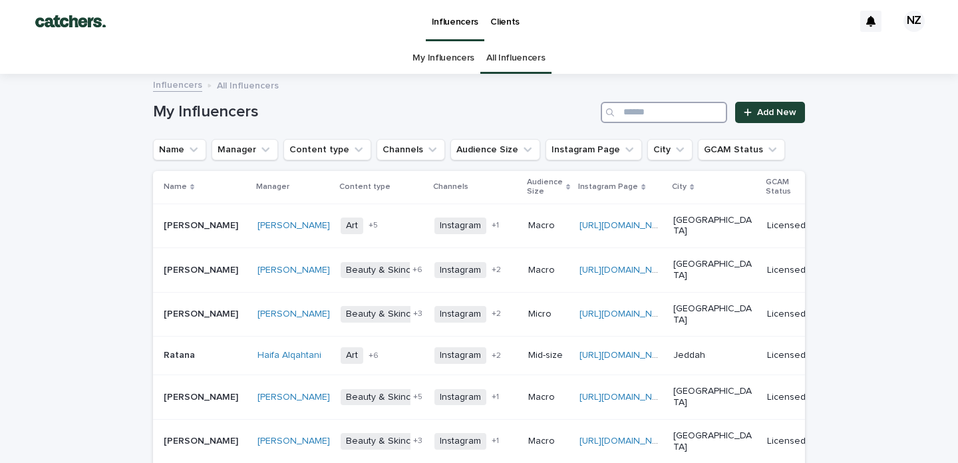
click at [649, 116] on input "Search" at bounding box center [664, 112] width 126 height 21
click at [630, 111] on input "Search" at bounding box center [664, 112] width 126 height 21
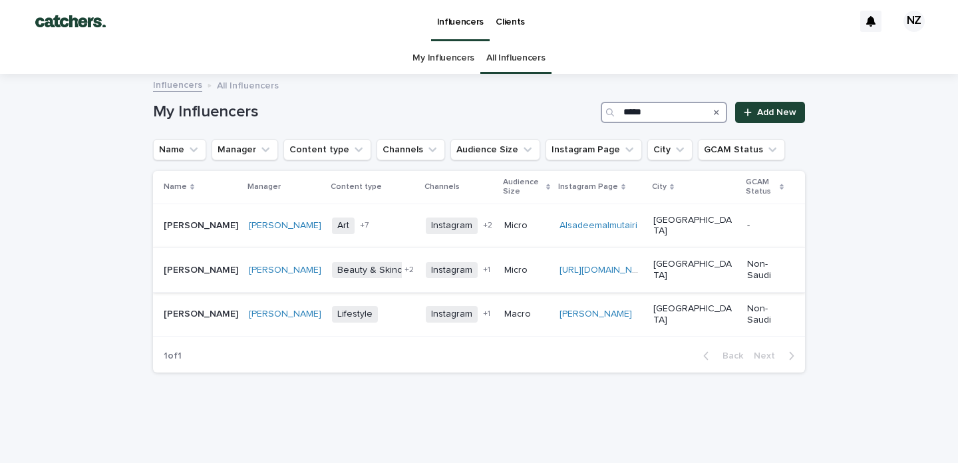
type input "*****"
click at [544, 265] on p "Micro" at bounding box center [526, 270] width 45 height 11
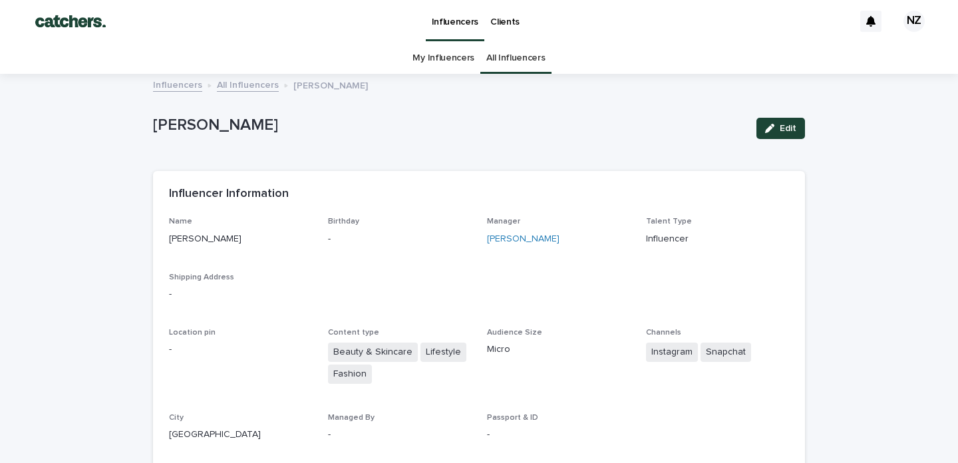
click at [224, 37] on div "Influencers Clients" at bounding box center [487, 21] width 733 height 43
click at [422, 49] on link "My Influencers" at bounding box center [444, 58] width 62 height 31
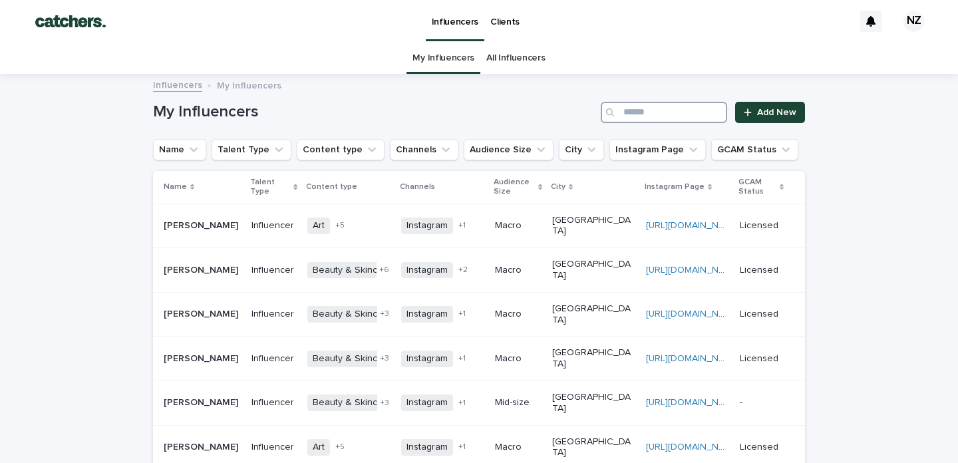
click at [635, 106] on input "Search" at bounding box center [664, 112] width 126 height 21
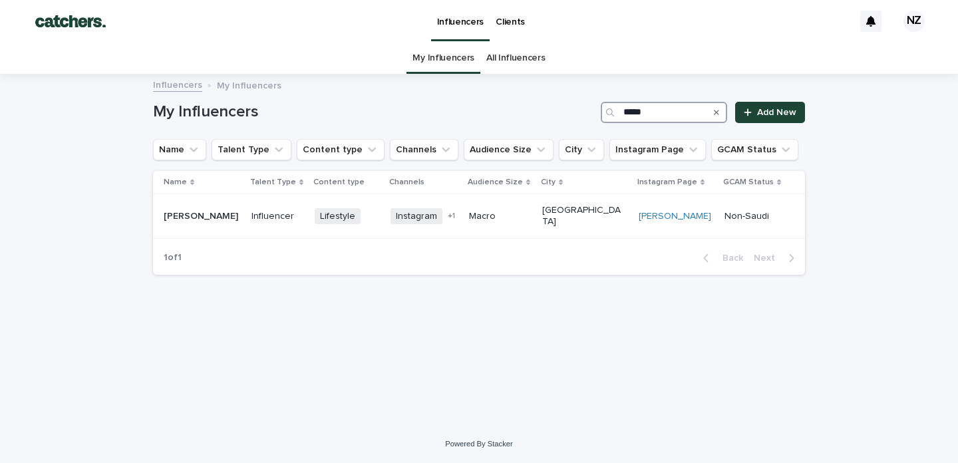
type input "*****"
click at [530, 57] on link "All Influencers" at bounding box center [515, 58] width 59 height 31
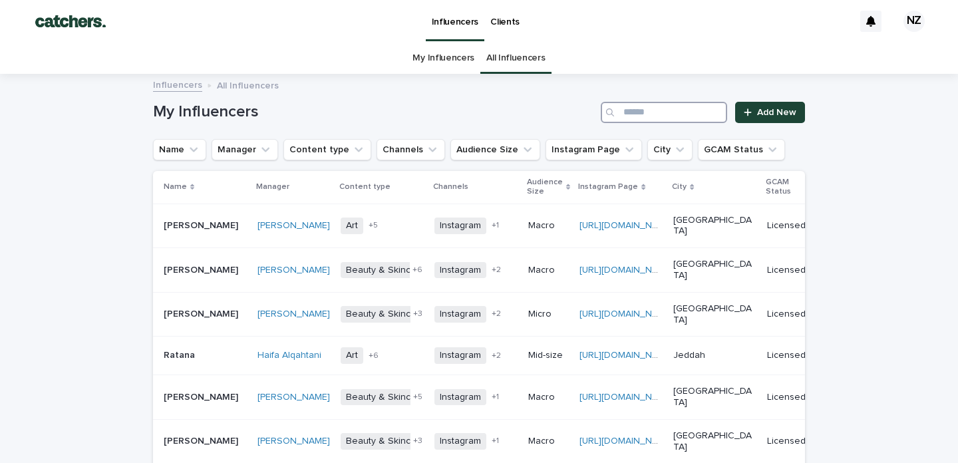
click at [655, 113] on input "Search" at bounding box center [664, 112] width 126 height 21
click at [439, 59] on link "My Influencers" at bounding box center [444, 58] width 62 height 31
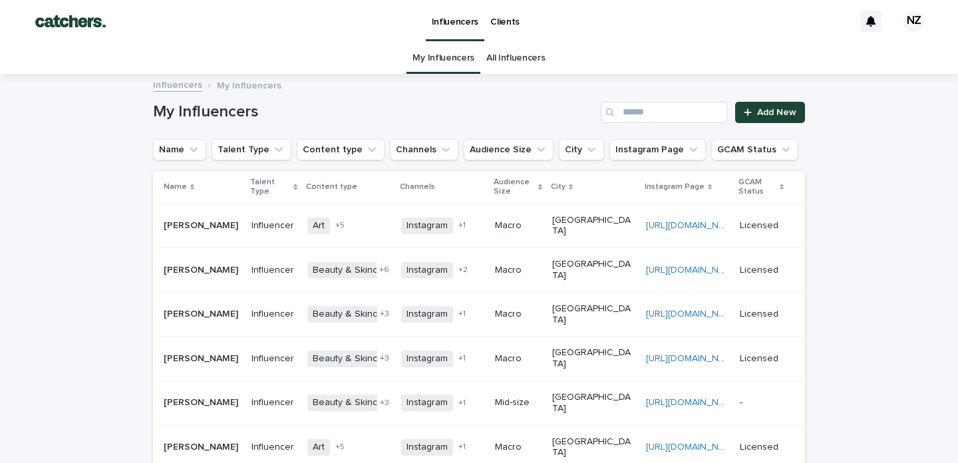
click at [491, 54] on link "All Influencers" at bounding box center [515, 58] width 59 height 31
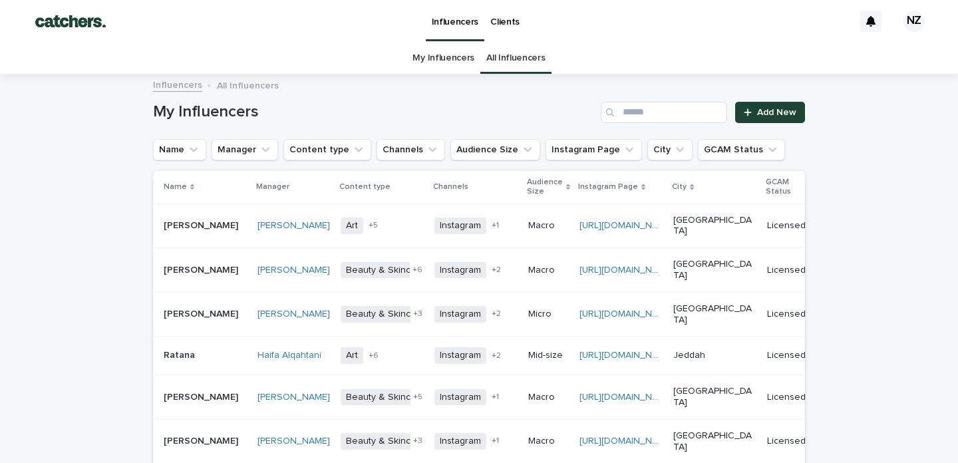
click at [434, 57] on link "My Influencers" at bounding box center [444, 58] width 62 height 31
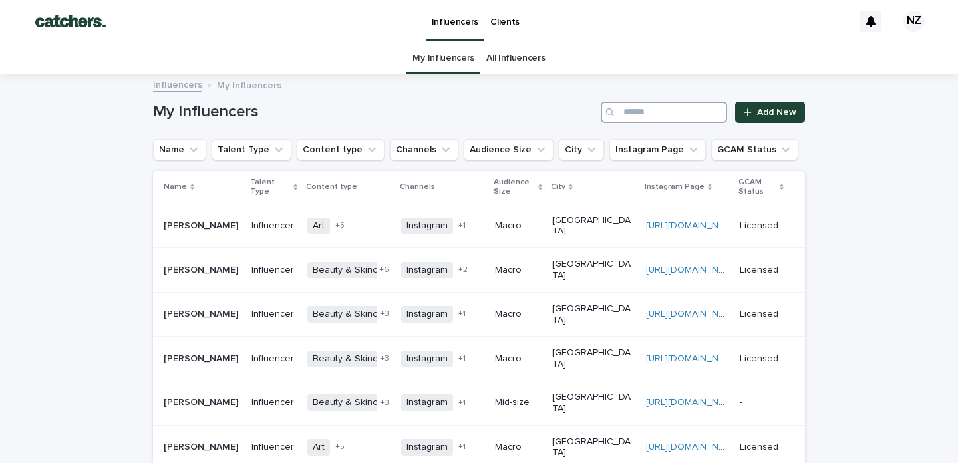
click at [664, 112] on input "Search" at bounding box center [664, 112] width 126 height 21
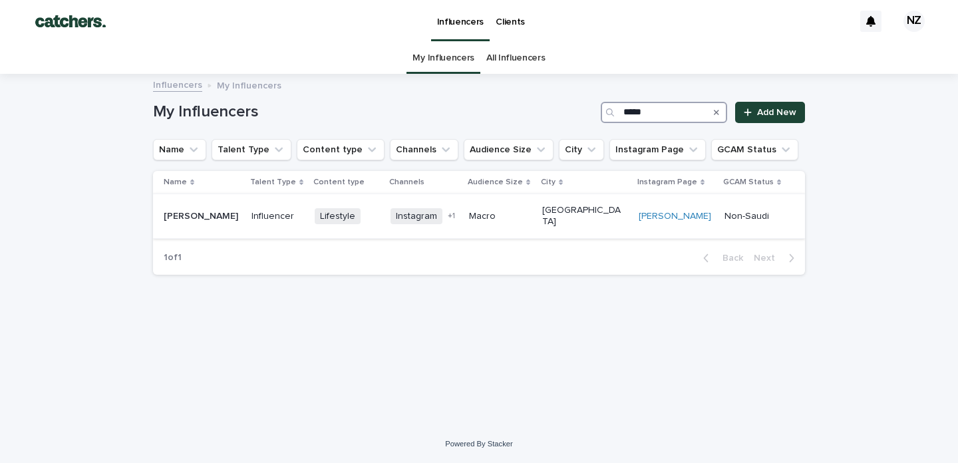
type input "*****"
click at [532, 220] on div "Macro" at bounding box center [500, 217] width 63 height 22
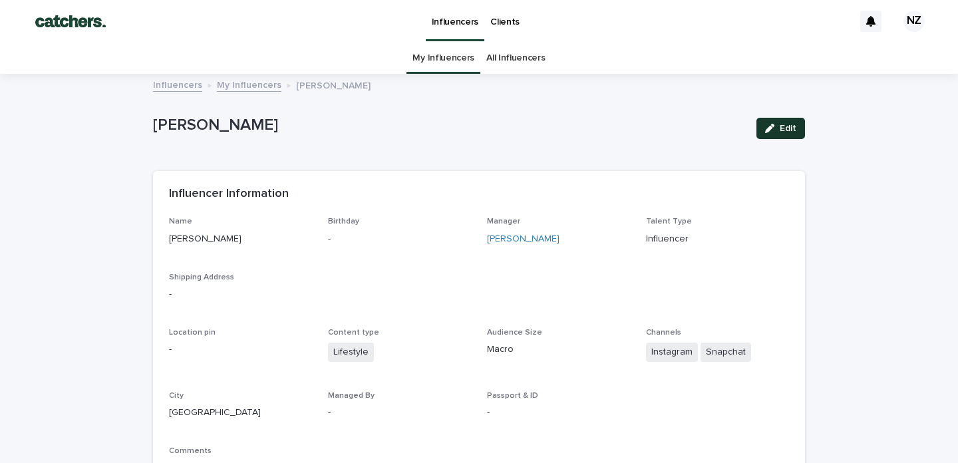
click at [757, 125] on button "Edit" at bounding box center [780, 128] width 49 height 21
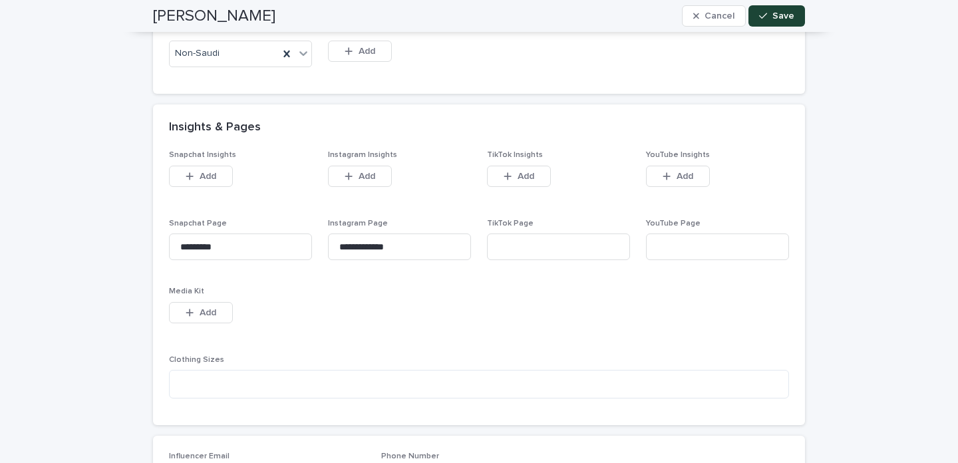
scroll to position [725, 0]
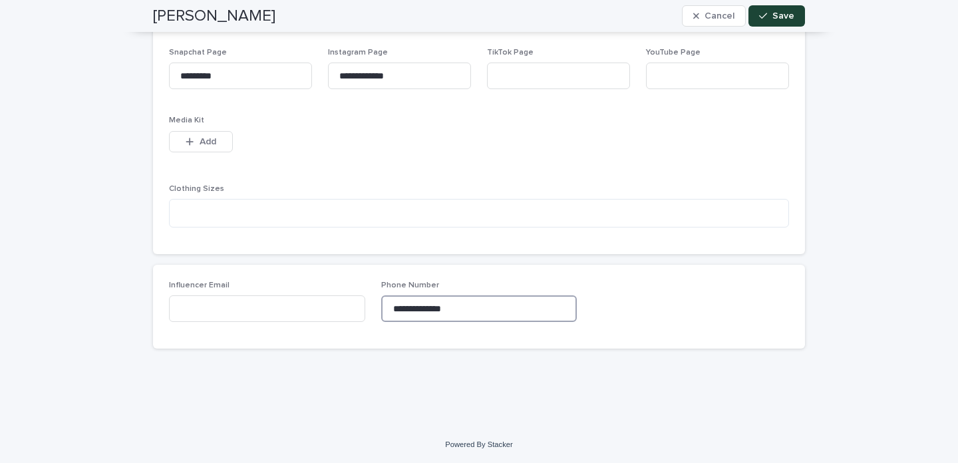
click at [481, 305] on input "**********" at bounding box center [479, 308] width 196 height 27
type input "*"
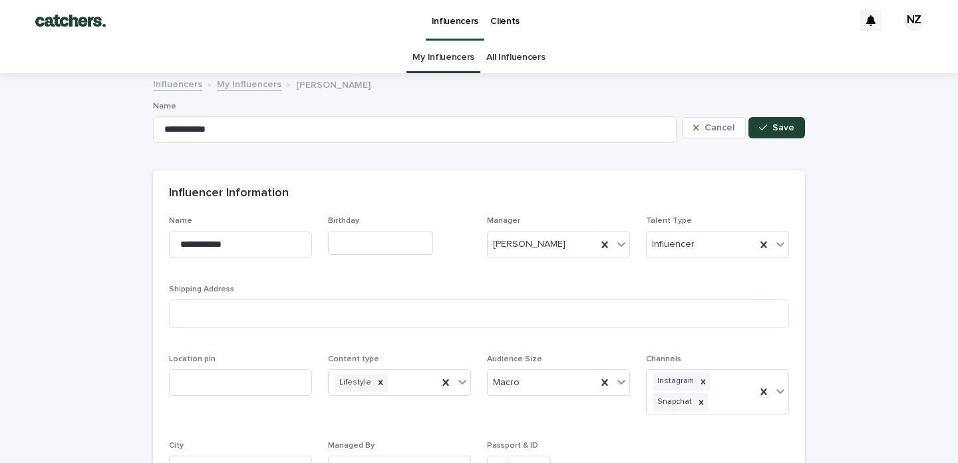
scroll to position [0, 0]
click at [436, 52] on link "My Influencers" at bounding box center [444, 58] width 62 height 31
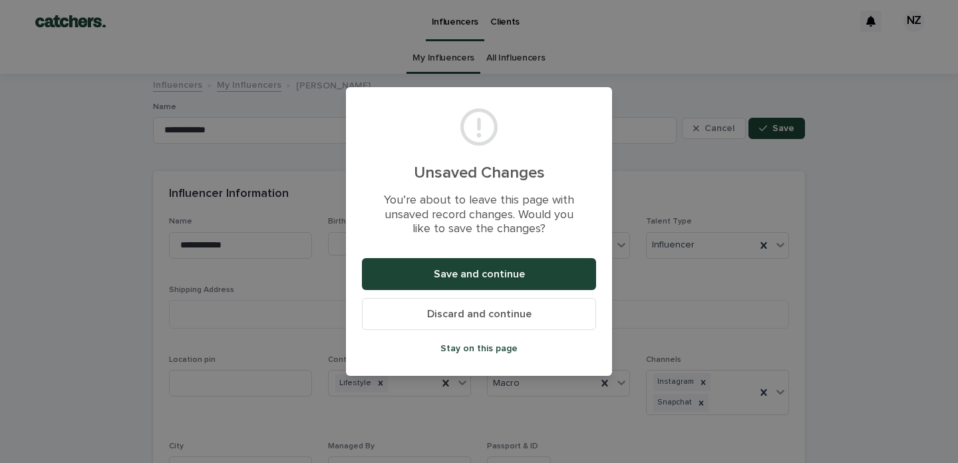
click at [474, 350] on span "Stay on this page" at bounding box center [478, 348] width 77 height 9
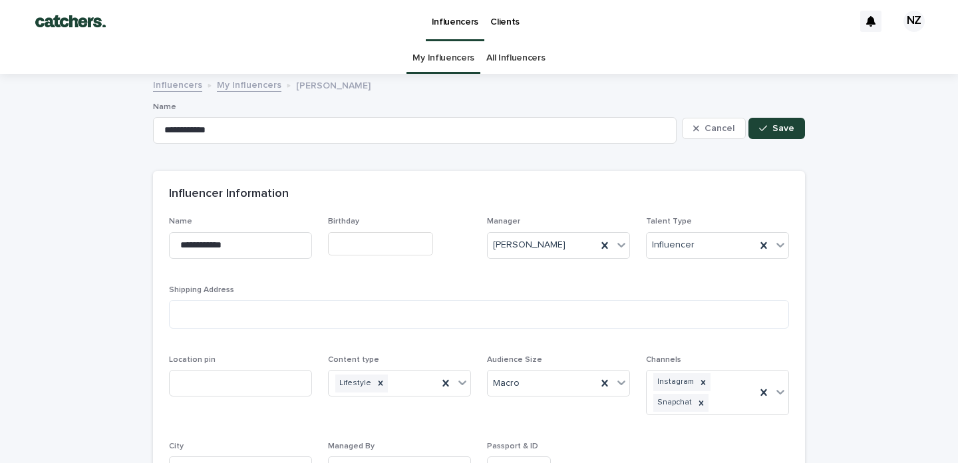
click at [422, 53] on link "My Influencers" at bounding box center [444, 58] width 62 height 31
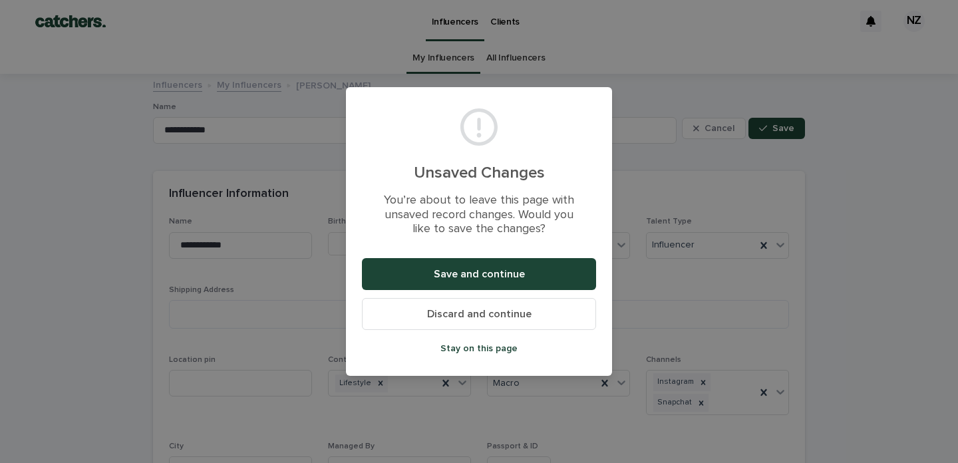
click at [405, 317] on button "Discard and continue" at bounding box center [479, 314] width 234 height 32
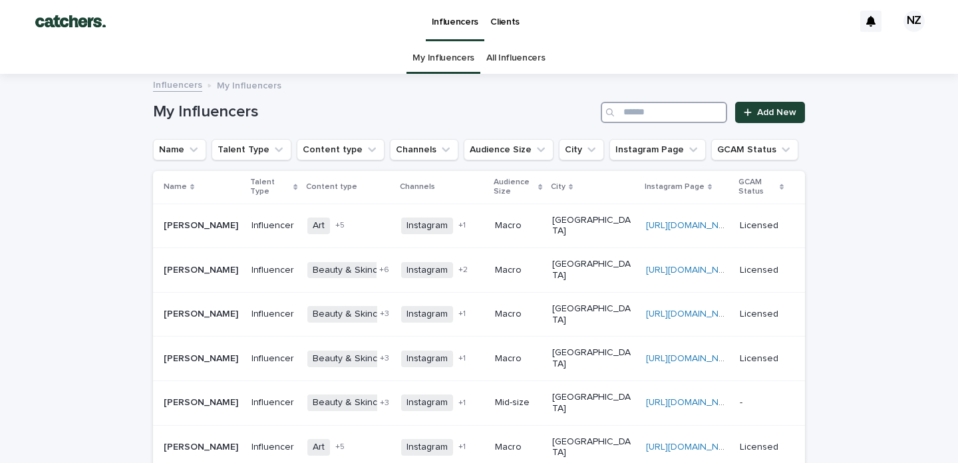
click at [647, 105] on input "Search" at bounding box center [664, 112] width 126 height 21
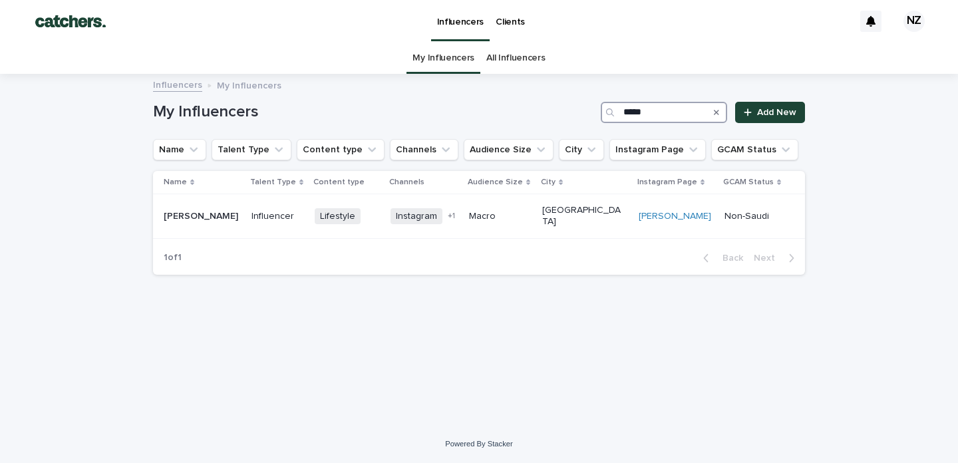
type input "*****"
click at [527, 66] on link "All Influencers" at bounding box center [515, 58] width 59 height 31
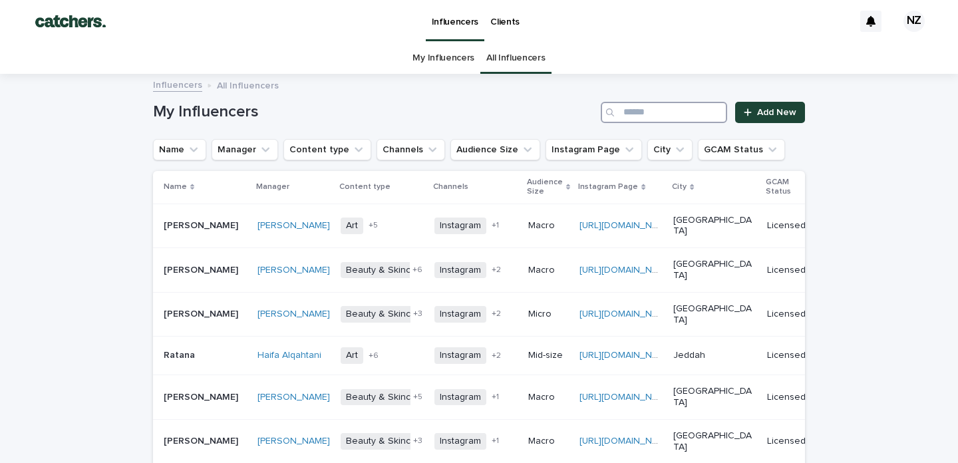
click at [683, 108] on input "Search" at bounding box center [664, 112] width 126 height 21
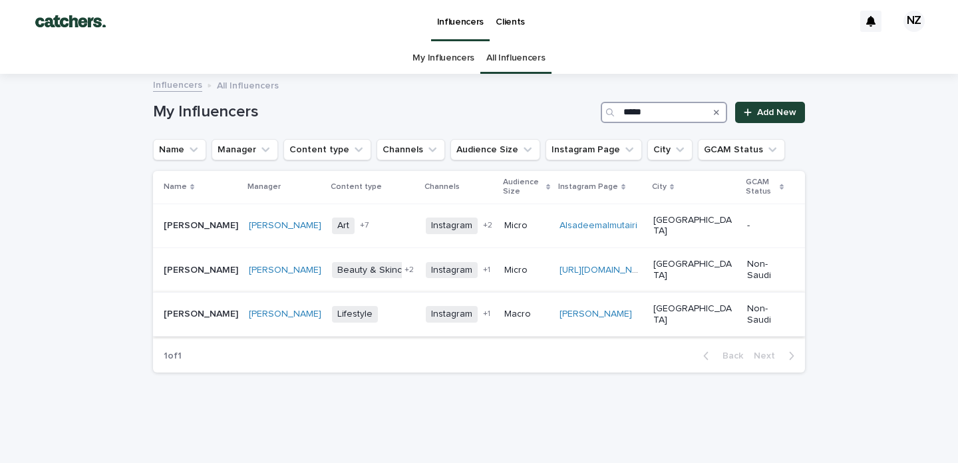
type input "*****"
click at [643, 309] on div "[PERSON_NAME]" at bounding box center [601, 314] width 83 height 11
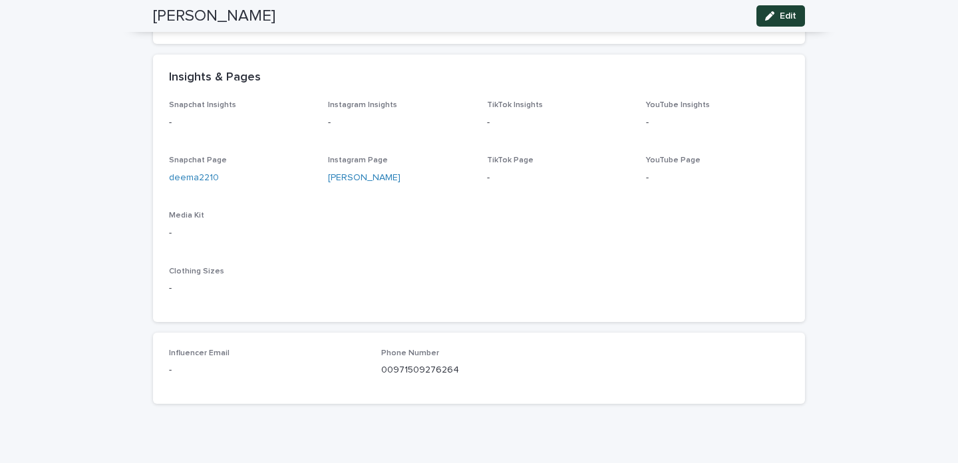
scroll to position [532, 0]
click at [780, 17] on span "Edit" at bounding box center [788, 15] width 17 height 9
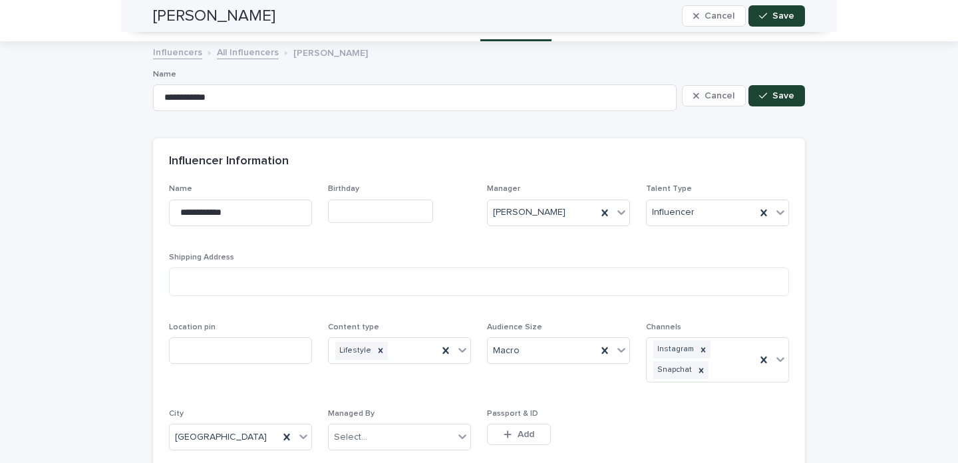
scroll to position [0, 0]
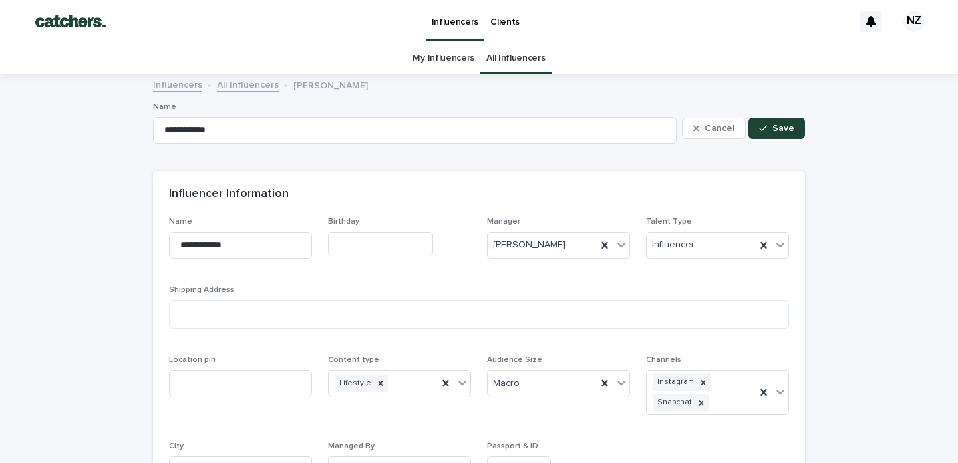
click at [498, 61] on link "All Influencers" at bounding box center [515, 58] width 59 height 31
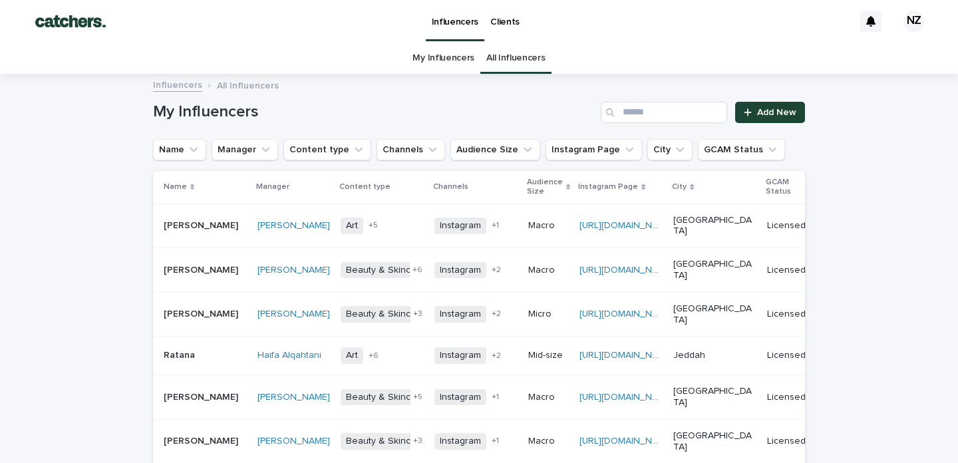
click at [426, 52] on link "My Influencers" at bounding box center [444, 58] width 62 height 31
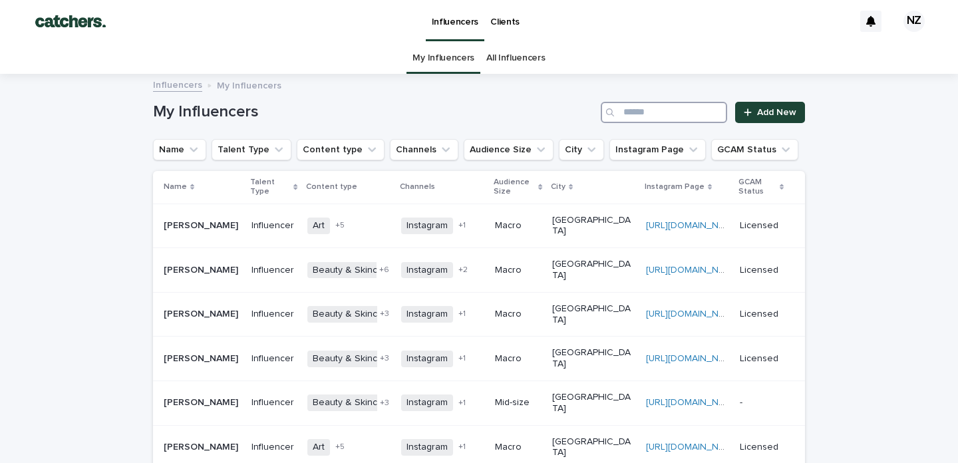
click at [650, 109] on input "Search" at bounding box center [664, 112] width 126 height 21
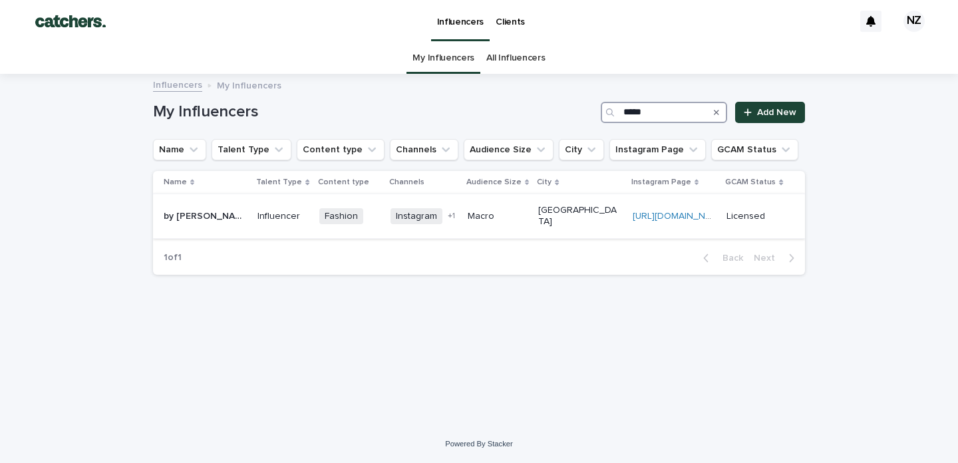
type input "*****"
click at [599, 212] on p "[GEOGRAPHIC_DATA]" at bounding box center [579, 216] width 83 height 23
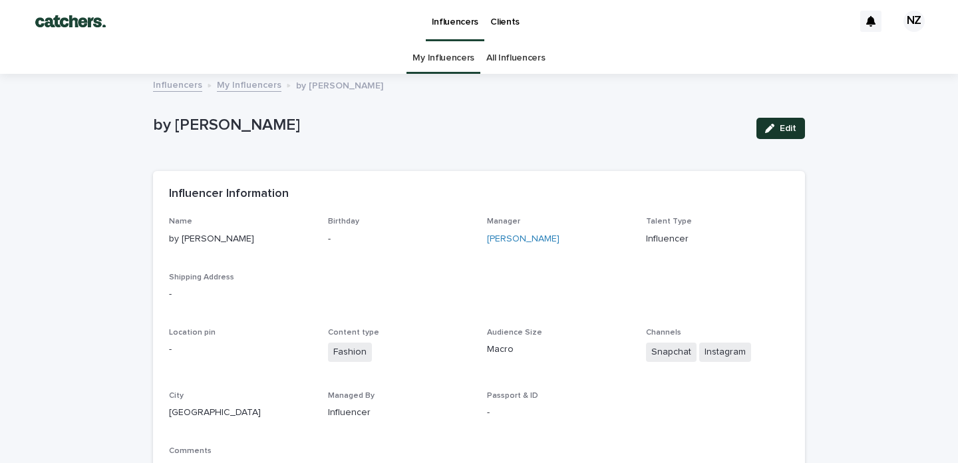
click at [780, 128] on span "Edit" at bounding box center [788, 128] width 17 height 9
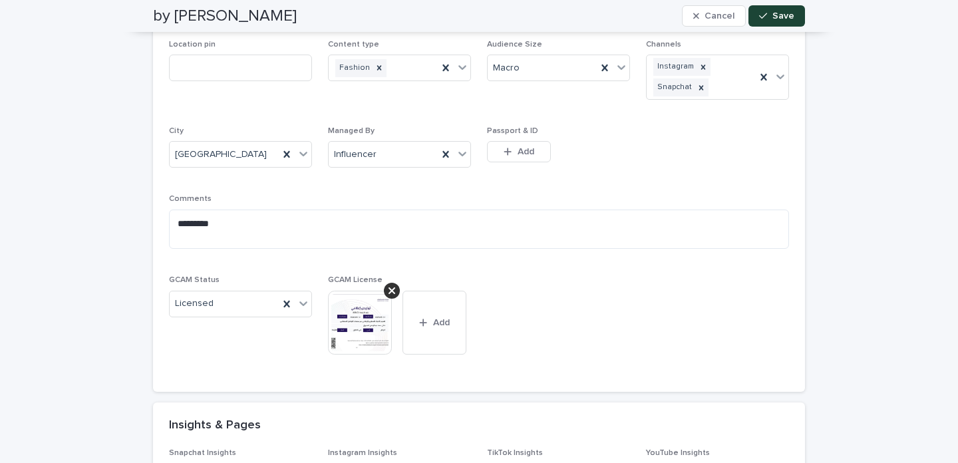
scroll to position [342, 0]
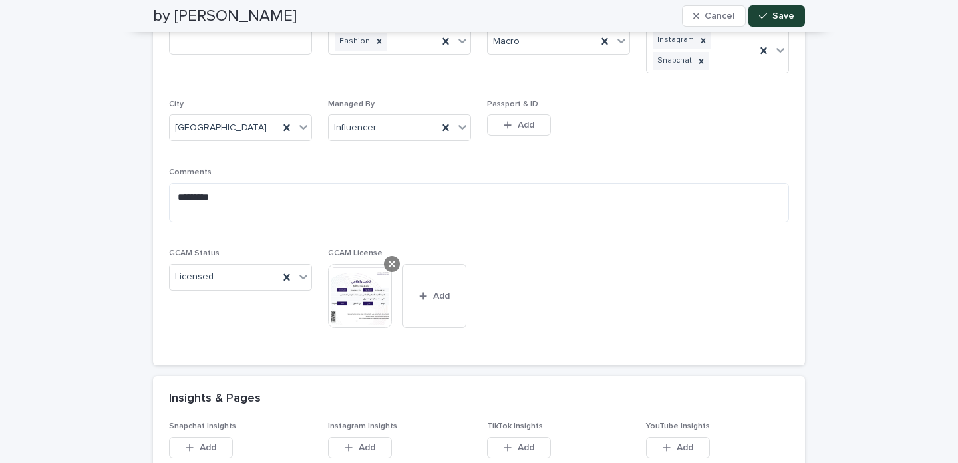
click at [389, 263] on icon at bounding box center [392, 264] width 7 height 7
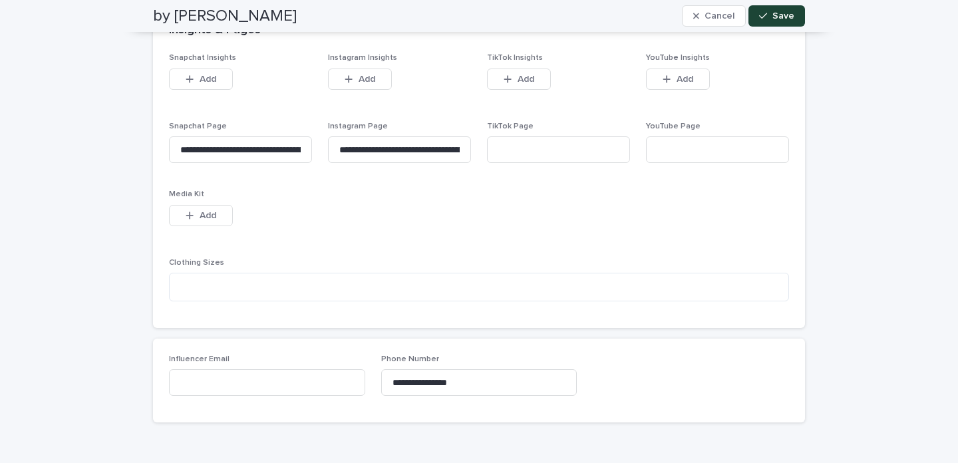
scroll to position [725, 0]
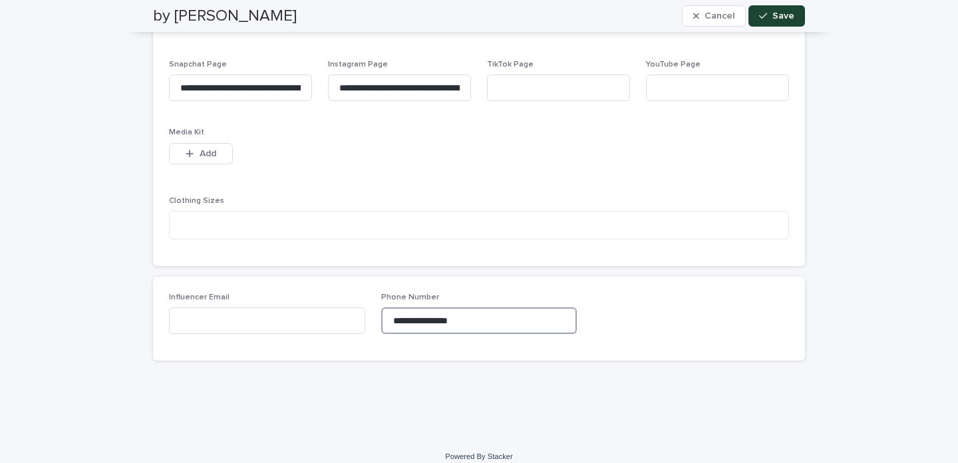
click at [506, 319] on input "**********" at bounding box center [479, 320] width 196 height 27
type input "**********"
click at [774, 12] on span "Save" at bounding box center [783, 15] width 22 height 9
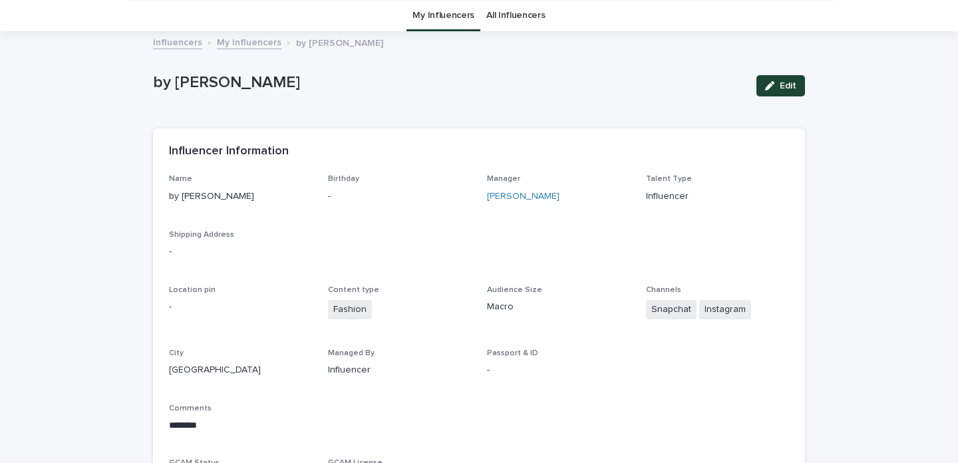
scroll to position [0, 0]
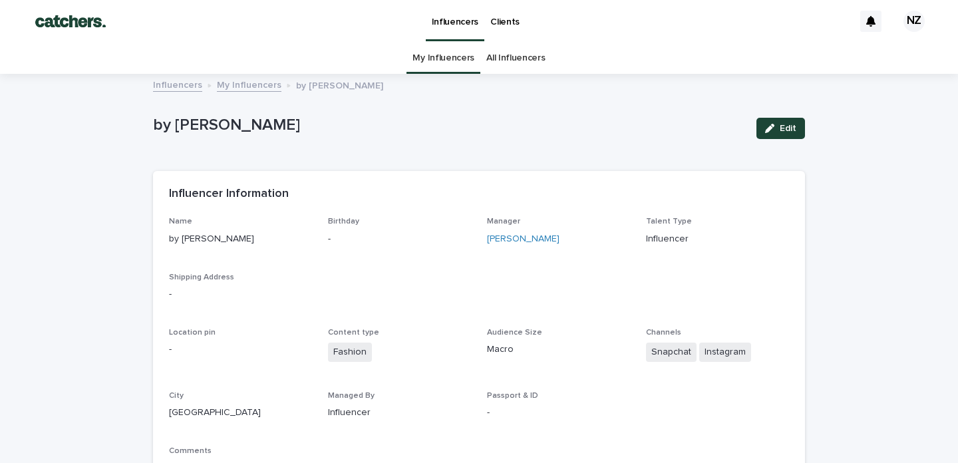
click at [516, 57] on link "All Influencers" at bounding box center [515, 58] width 59 height 31
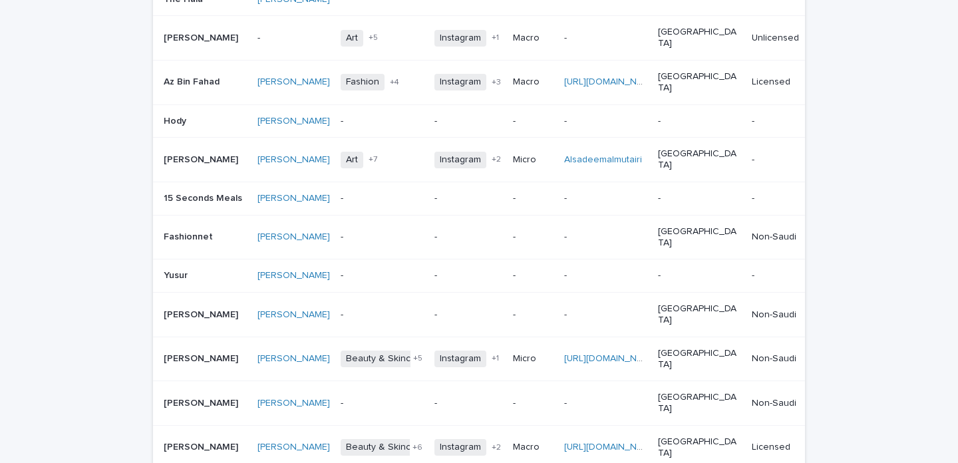
scroll to position [1058, 0]
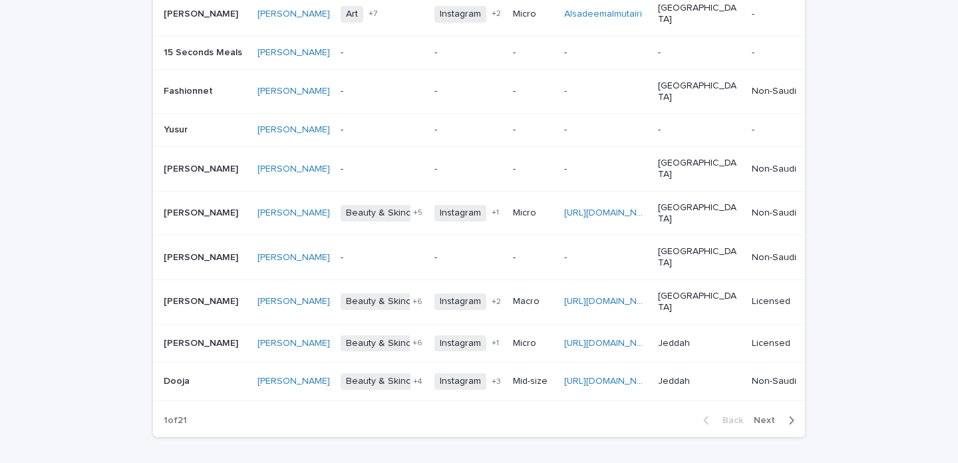
click at [783, 414] on div "button" at bounding box center [788, 420] width 11 height 12
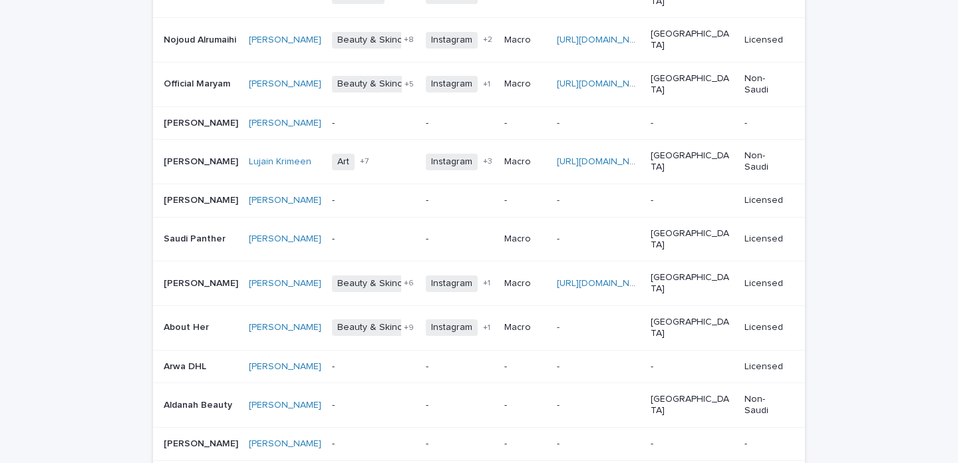
scroll to position [1018, 0]
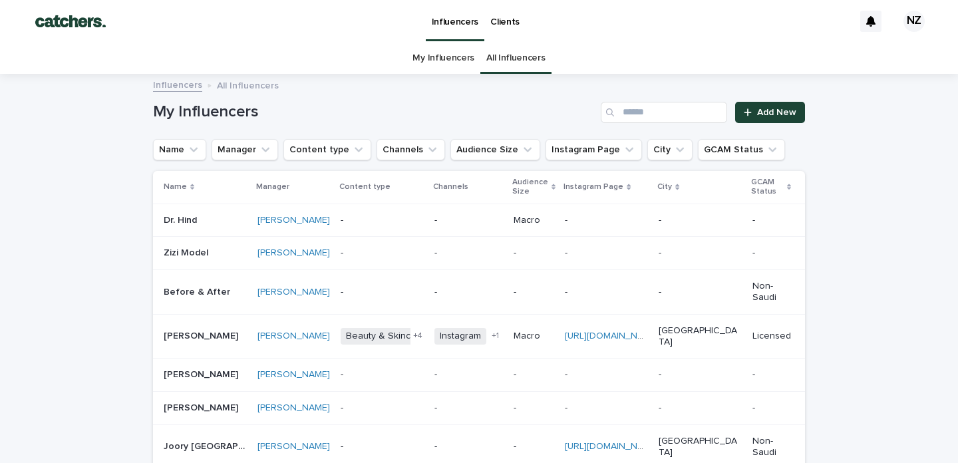
click at [422, 54] on link "My Influencers" at bounding box center [444, 58] width 62 height 31
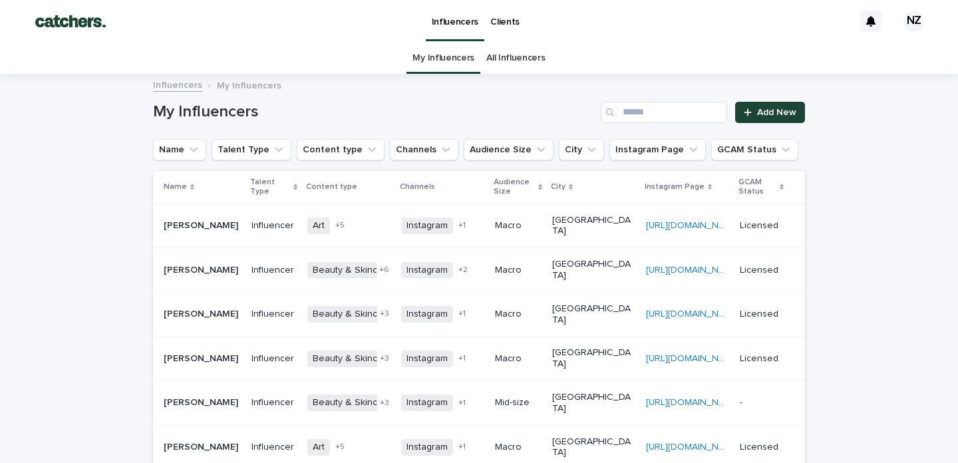
click at [414, 63] on link "My Influencers" at bounding box center [444, 58] width 62 height 31
click at [519, 63] on link "All Influencers" at bounding box center [515, 58] width 59 height 31
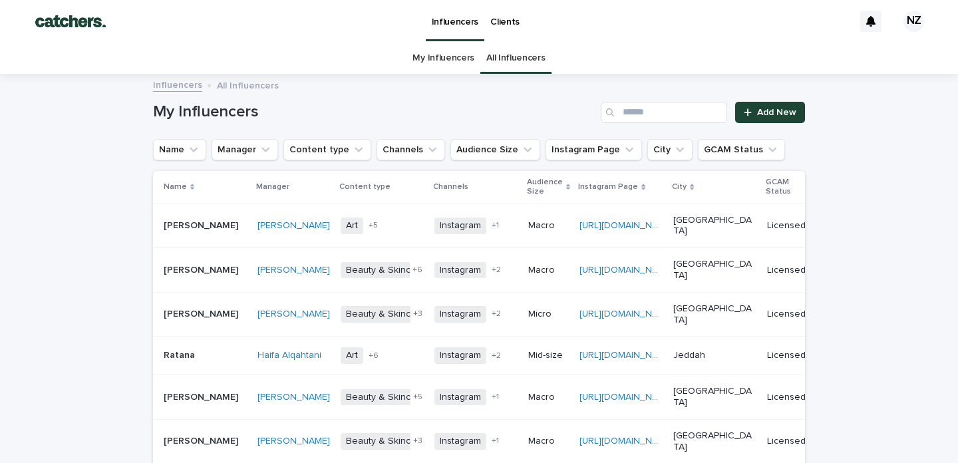
click at [434, 55] on link "My Influencers" at bounding box center [444, 58] width 62 height 31
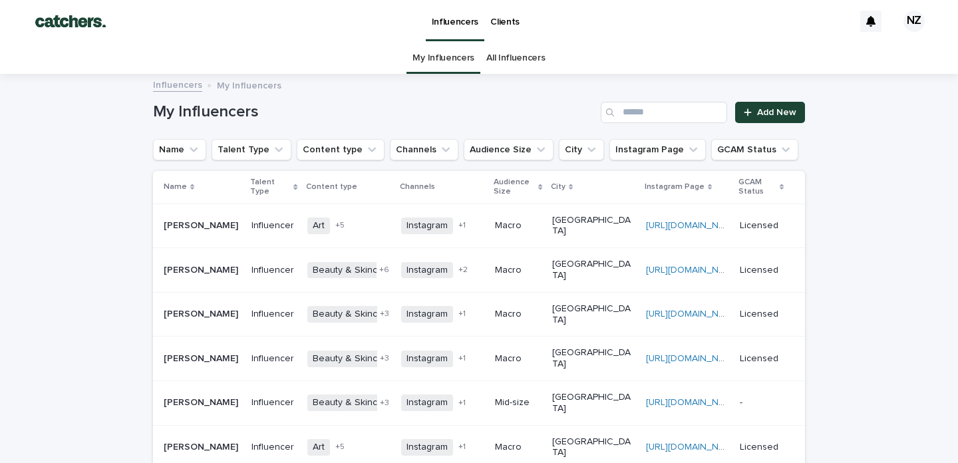
click at [525, 64] on link "All Influencers" at bounding box center [515, 58] width 59 height 31
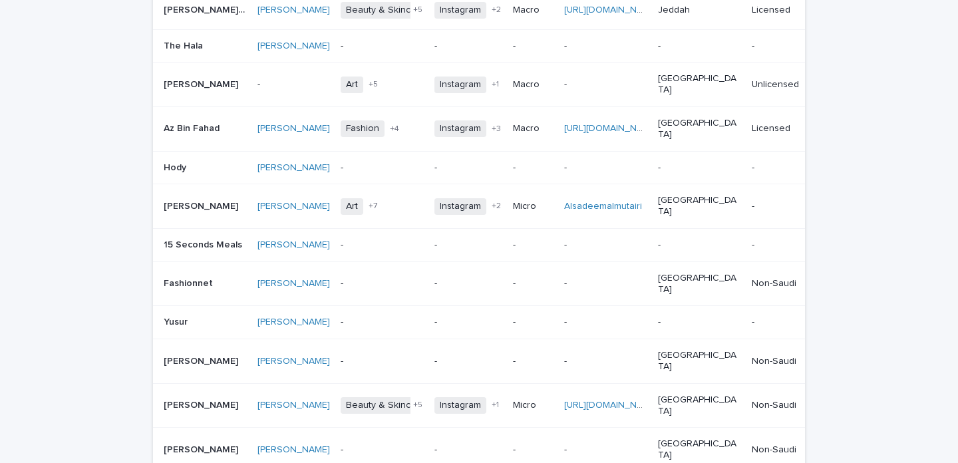
scroll to position [1058, 0]
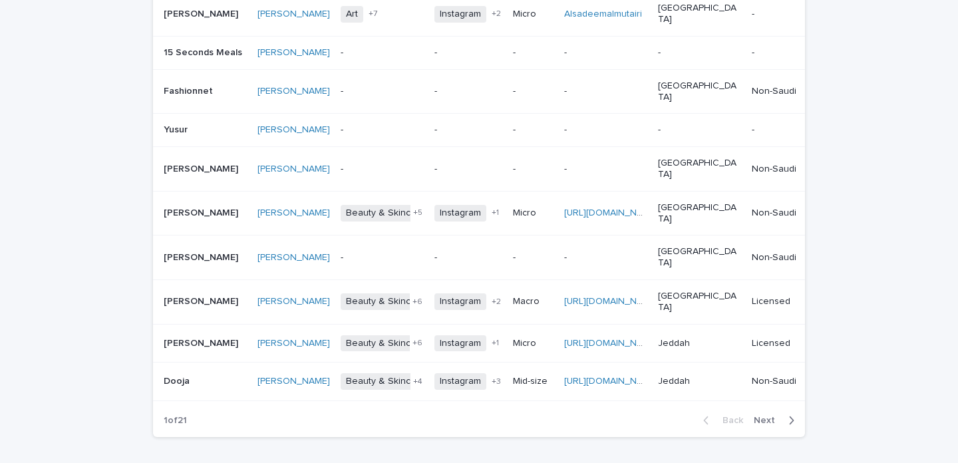
click at [783, 414] on div "button" at bounding box center [788, 420] width 11 height 12
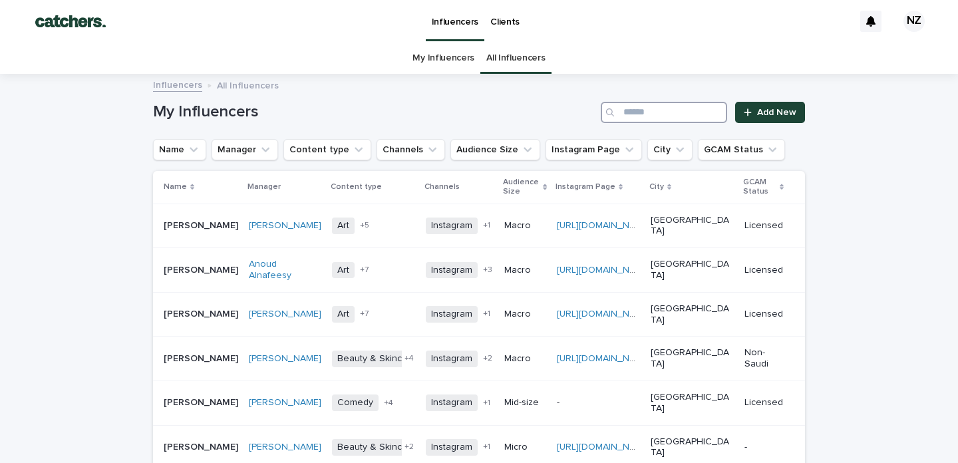
click at [647, 112] on input "Search" at bounding box center [664, 112] width 126 height 21
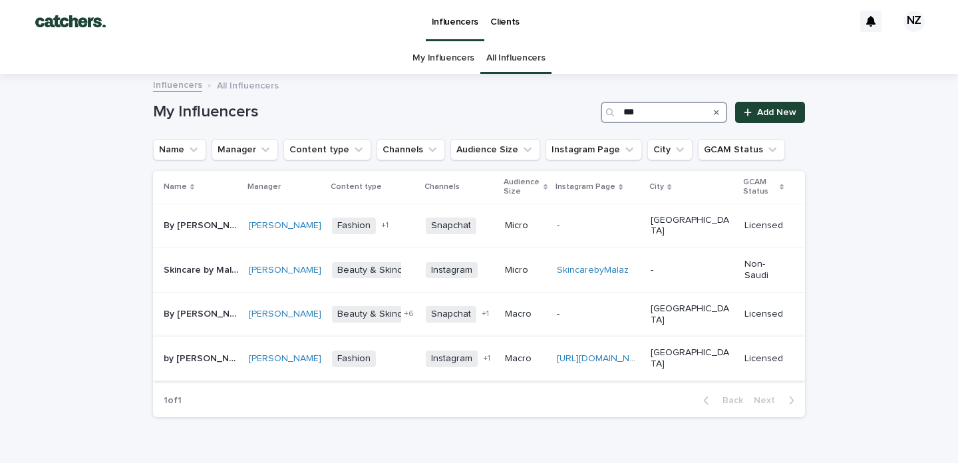
type input "**"
click at [707, 347] on p "[GEOGRAPHIC_DATA]" at bounding box center [692, 358] width 83 height 23
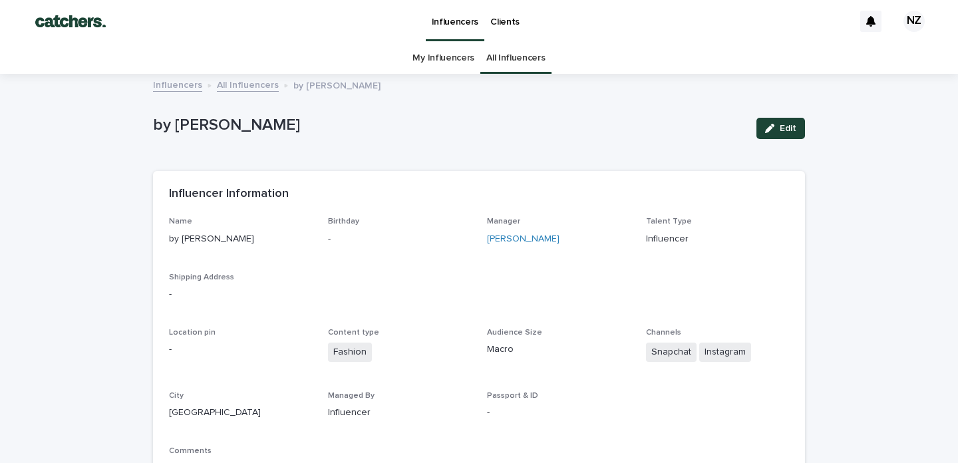
click at [448, 57] on link "My Influencers" at bounding box center [444, 58] width 62 height 31
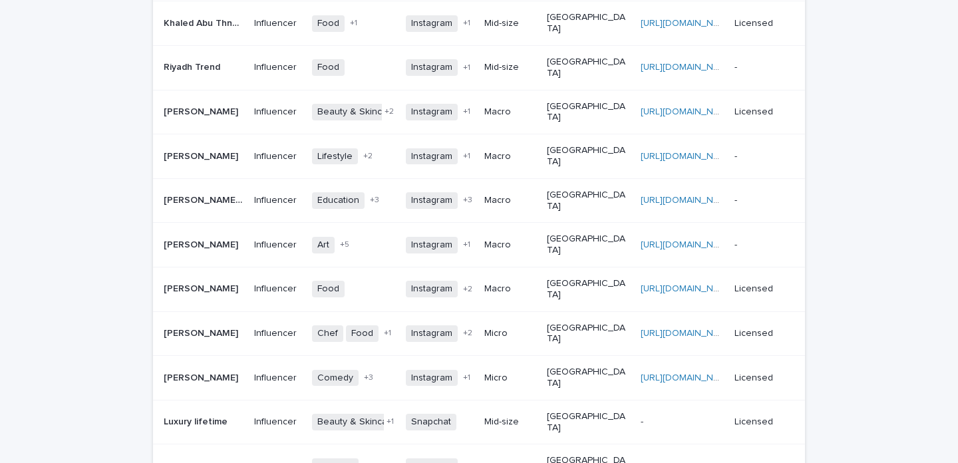
scroll to position [889, 0]
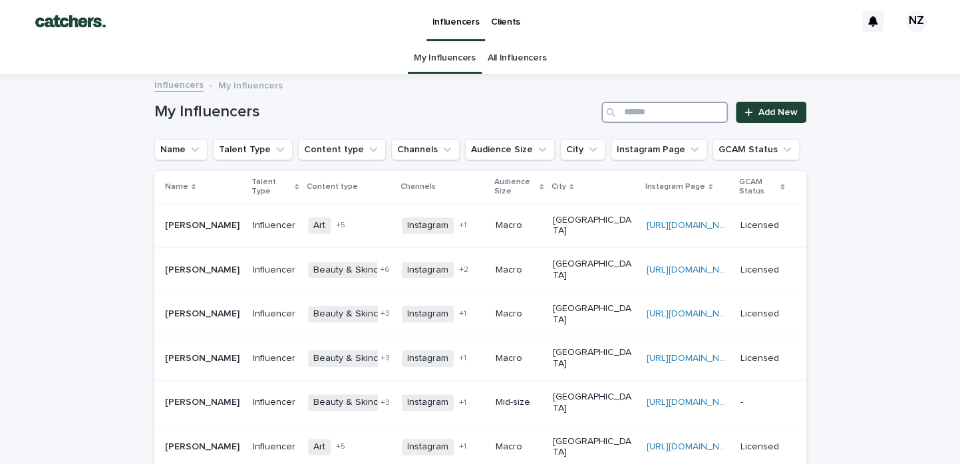
click at [625, 108] on input "Search" at bounding box center [664, 112] width 126 height 21
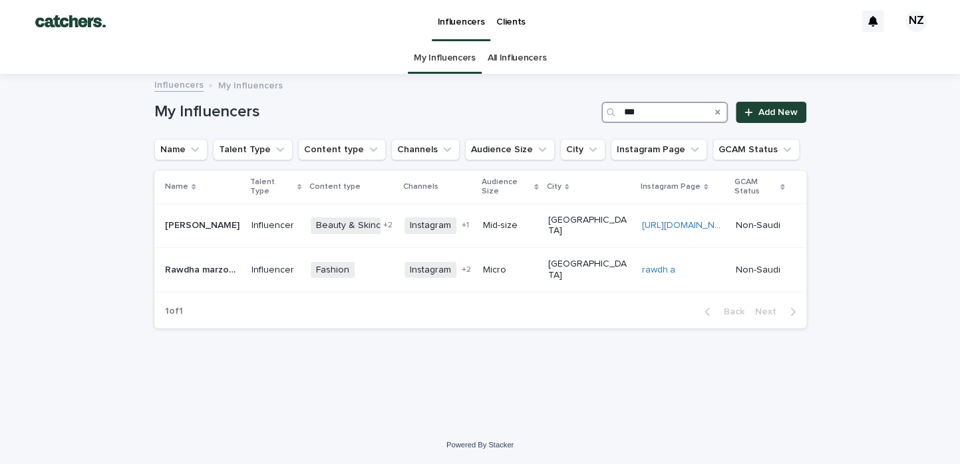
type input "***"
click at [719, 110] on icon "Search" at bounding box center [717, 112] width 5 height 8
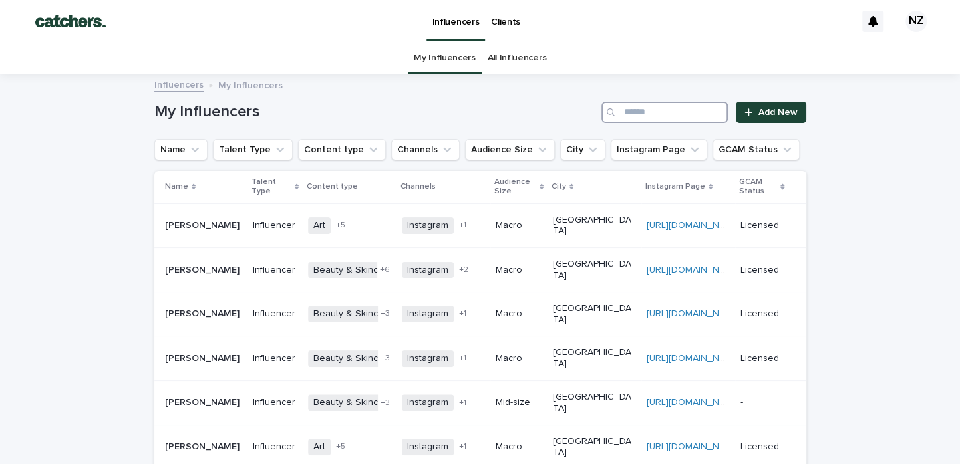
click at [659, 114] on input "Search" at bounding box center [664, 112] width 126 height 21
click at [644, 106] on input "Search" at bounding box center [664, 112] width 126 height 21
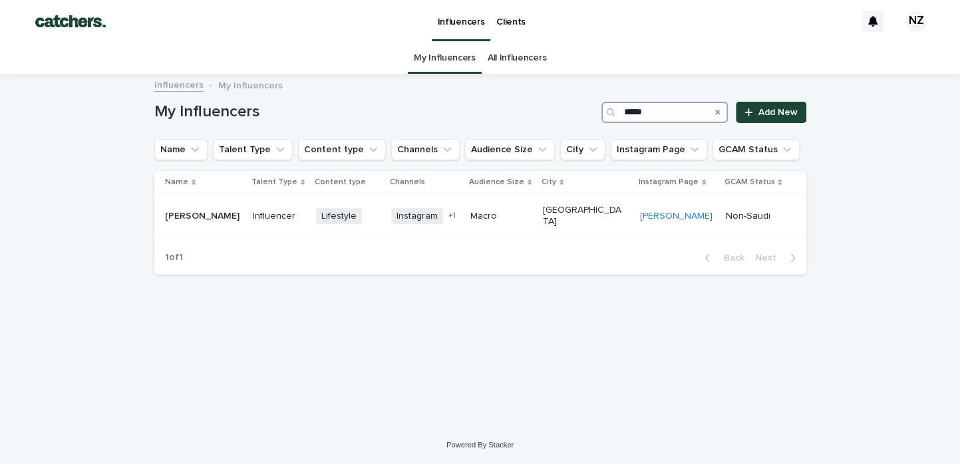
type input "*****"
click at [717, 112] on icon "Search" at bounding box center [717, 112] width 5 height 8
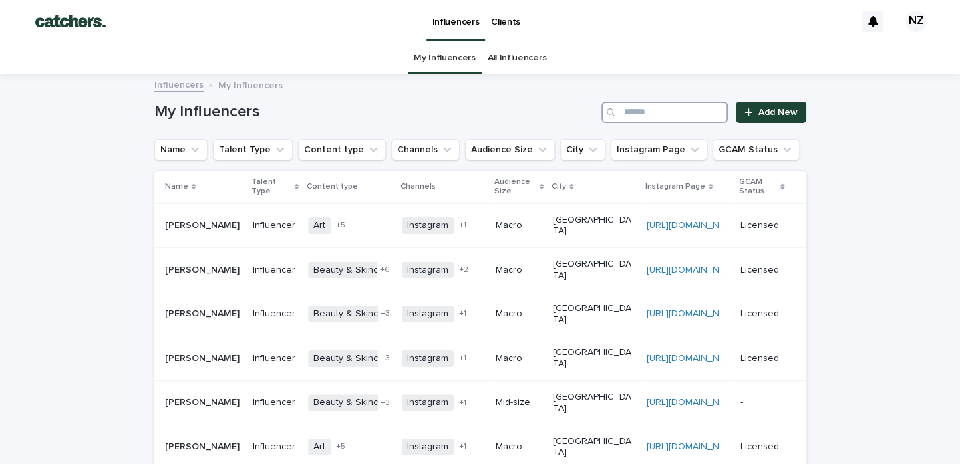
click at [653, 110] on input "Search" at bounding box center [664, 112] width 126 height 21
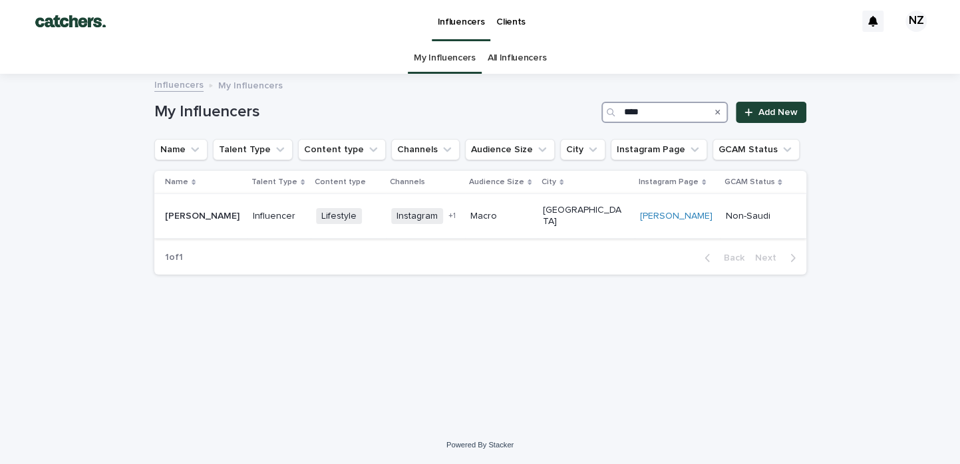
type input "****"
click at [744, 214] on p "Non-Saudi" at bounding box center [754, 216] width 59 height 11
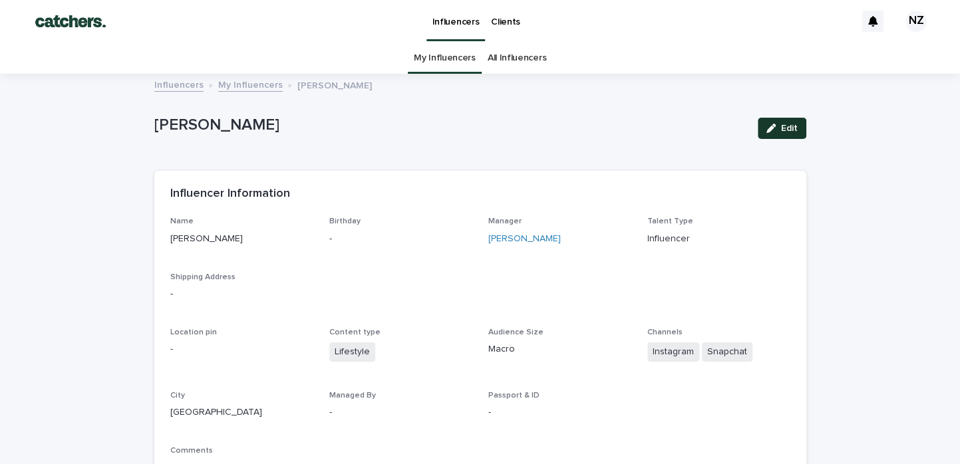
click at [781, 132] on button "Edit" at bounding box center [782, 128] width 49 height 21
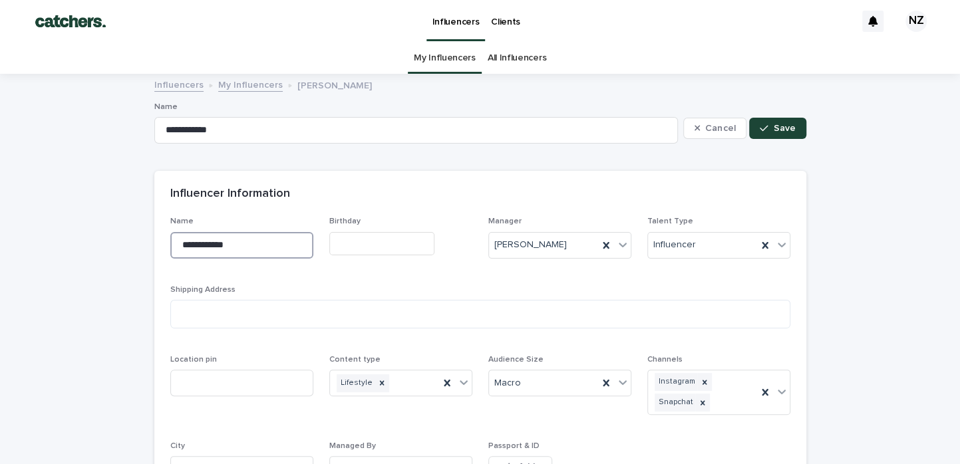
click at [265, 247] on input "**********" at bounding box center [241, 245] width 143 height 27
type input "*"
click at [444, 388] on icon at bounding box center [446, 383] width 13 height 13
click at [603, 381] on icon at bounding box center [606, 383] width 6 height 7
click at [762, 393] on icon at bounding box center [764, 392] width 13 height 13
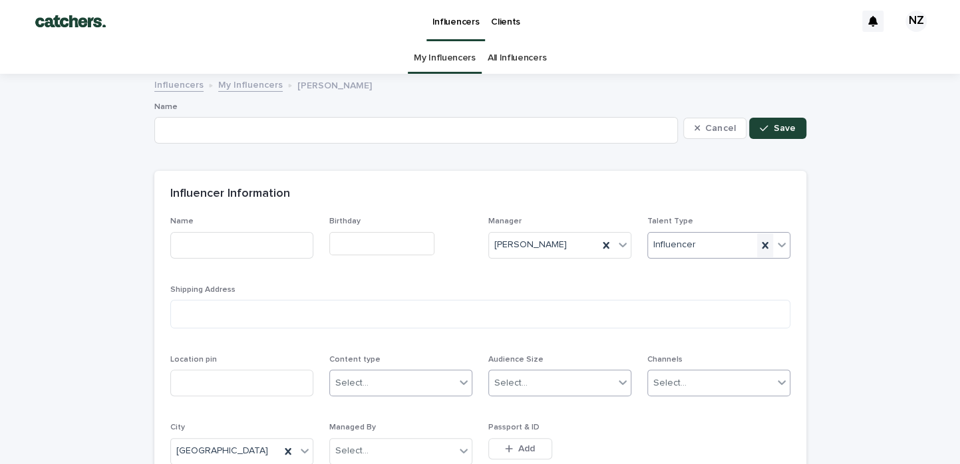
click at [758, 244] on icon at bounding box center [764, 245] width 13 height 13
click at [603, 244] on icon at bounding box center [606, 245] width 6 height 7
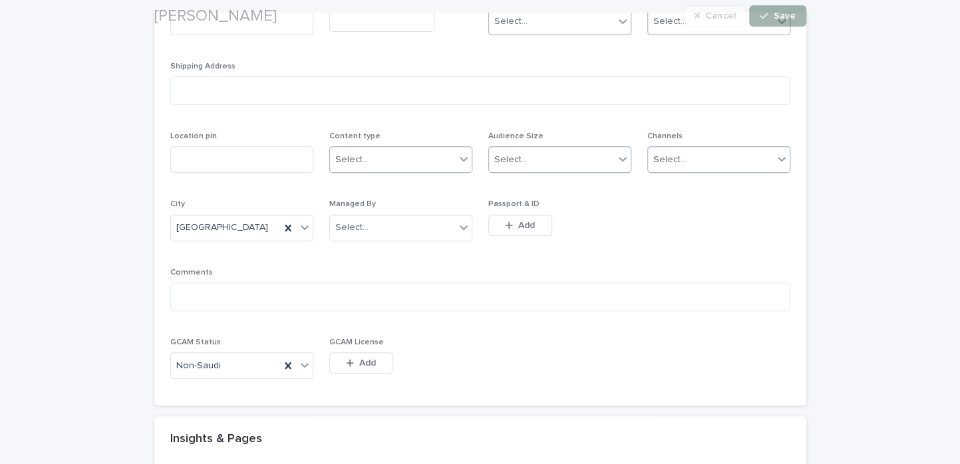
scroll to position [229, 0]
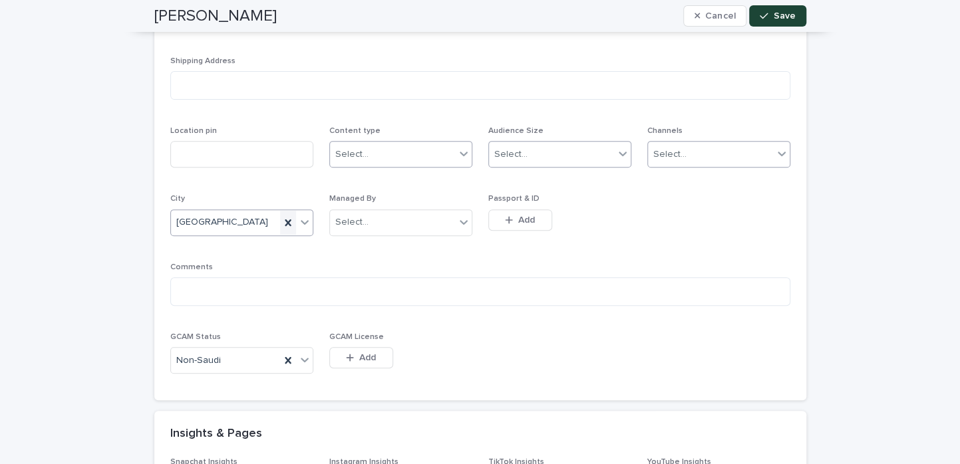
click at [281, 226] on icon at bounding box center [287, 222] width 13 height 13
click at [280, 367] on div at bounding box center [288, 361] width 16 height 24
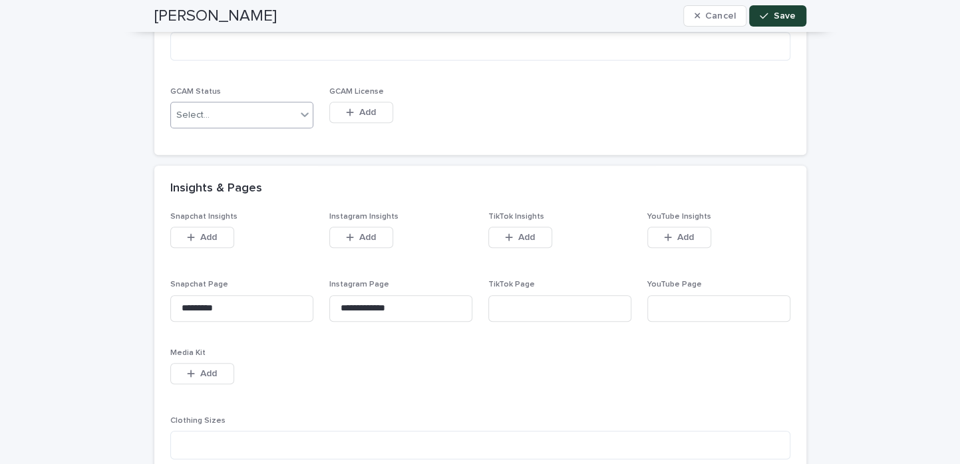
scroll to position [475, 0]
click at [258, 312] on input "*********" at bounding box center [241, 308] width 143 height 27
type input "*"
click at [444, 304] on input "**********" at bounding box center [400, 308] width 143 height 27
type input "*"
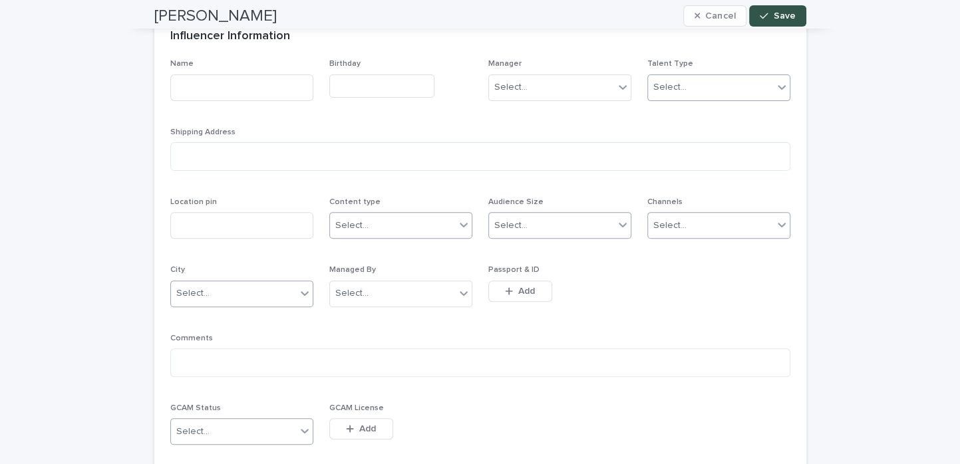
scroll to position [0, 0]
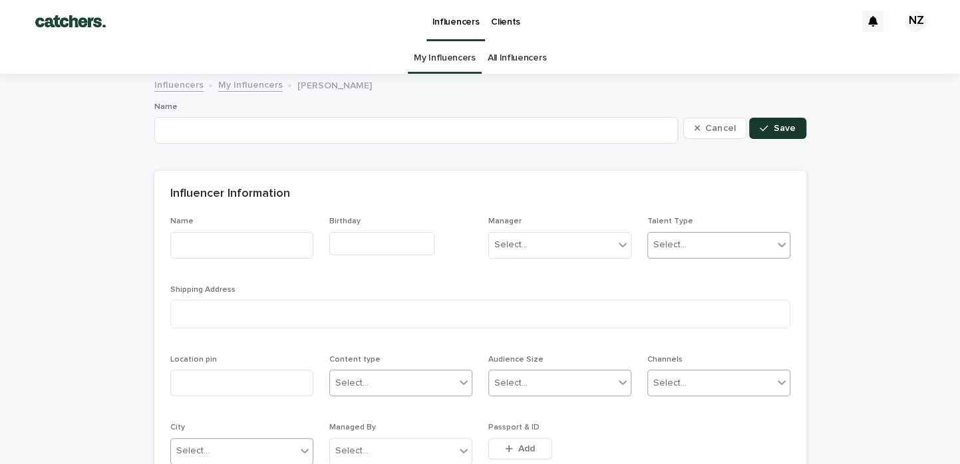
click at [765, 129] on div "button" at bounding box center [766, 128] width 13 height 9
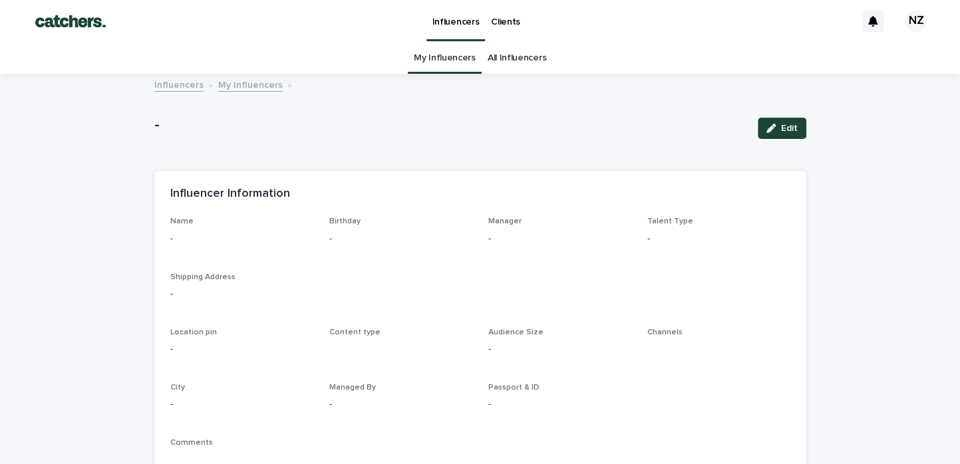
click at [452, 49] on link "My Influencers" at bounding box center [445, 58] width 62 height 31
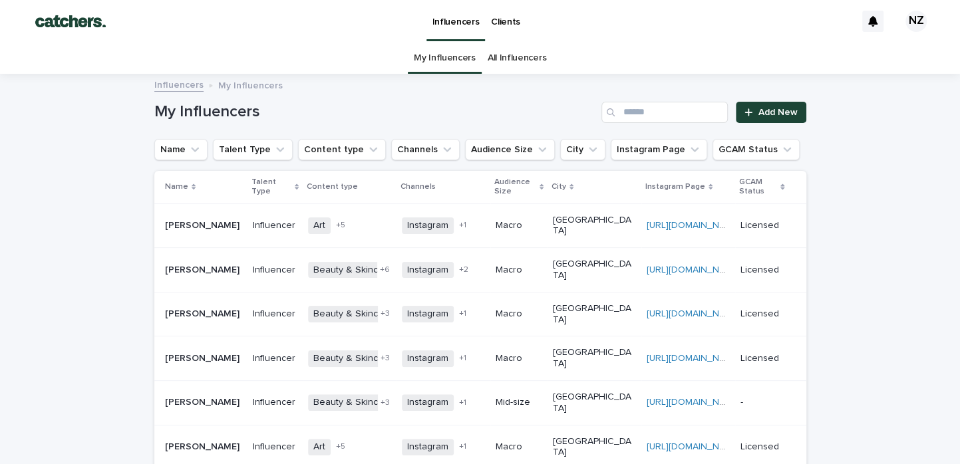
click at [491, 56] on link "All Influencers" at bounding box center [517, 58] width 59 height 31
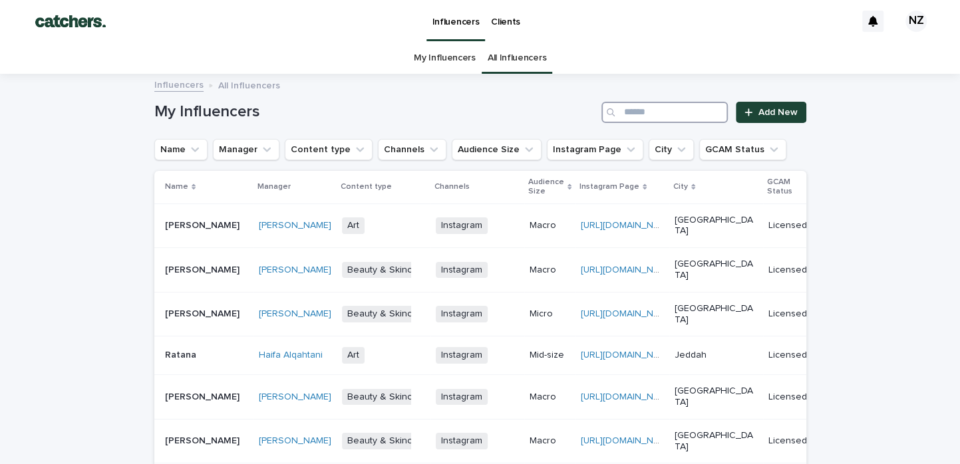
click at [633, 107] on input "Search" at bounding box center [664, 112] width 126 height 21
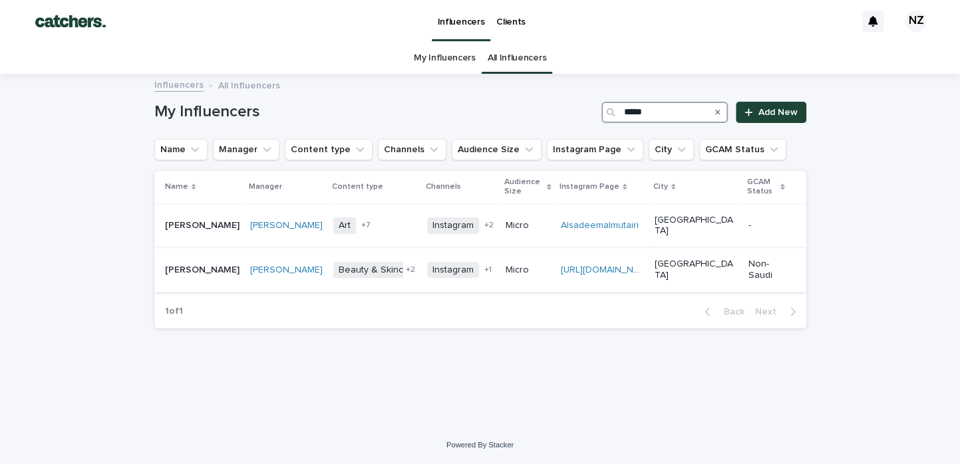
type input "*****"
click at [550, 265] on p "Micro" at bounding box center [528, 270] width 45 height 11
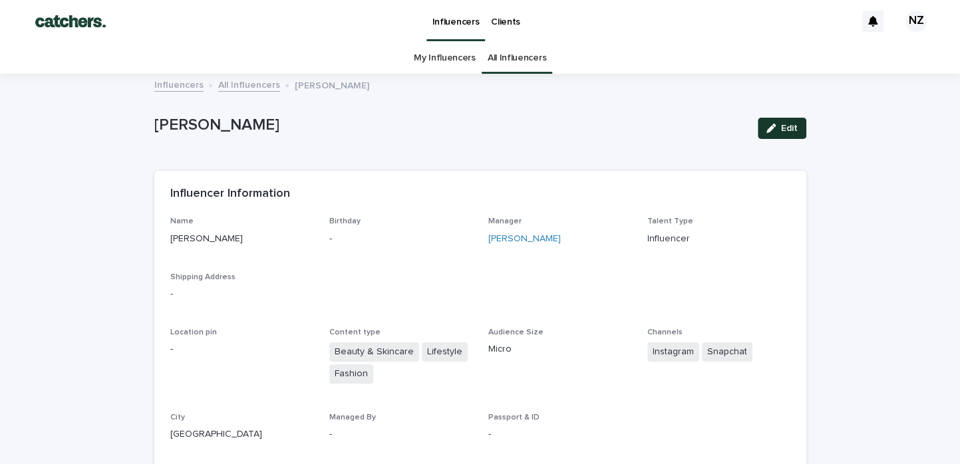
click at [782, 129] on span "Edit" at bounding box center [789, 128] width 17 height 9
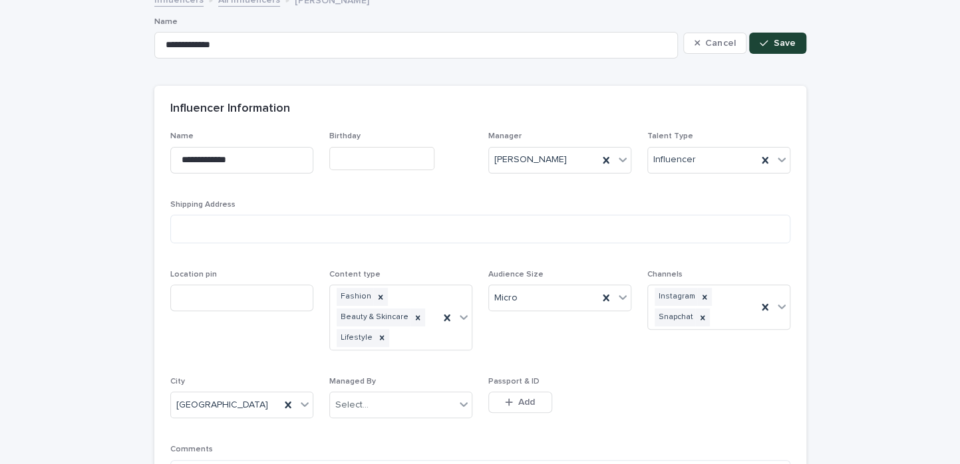
scroll to position [85, 0]
click at [497, 214] on div "Shipping Address" at bounding box center [480, 227] width 620 height 54
click at [599, 159] on icon at bounding box center [605, 160] width 13 height 13
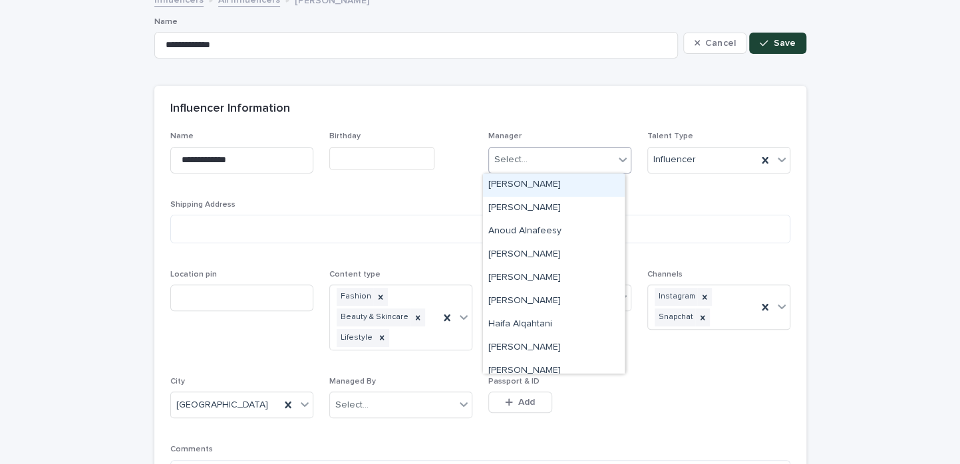
click at [616, 154] on icon at bounding box center [622, 159] width 13 height 13
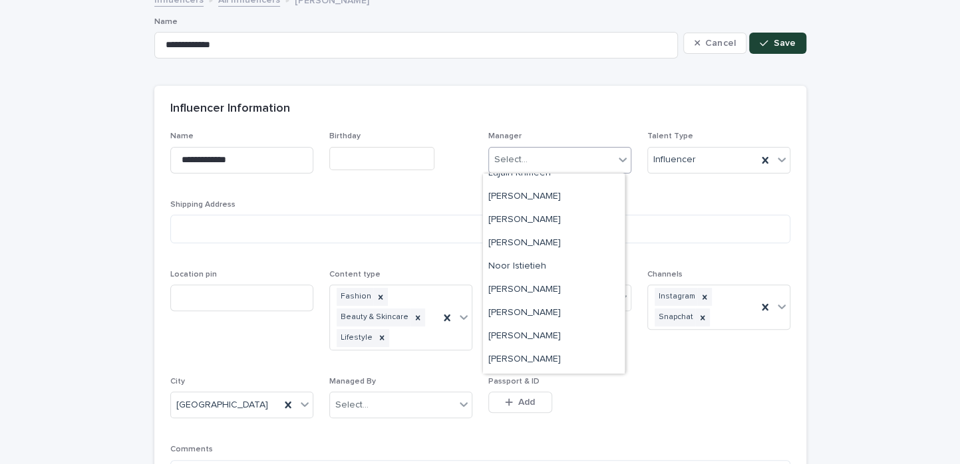
scroll to position [222, 0]
click at [556, 286] on div "[PERSON_NAME]" at bounding box center [554, 289] width 142 height 23
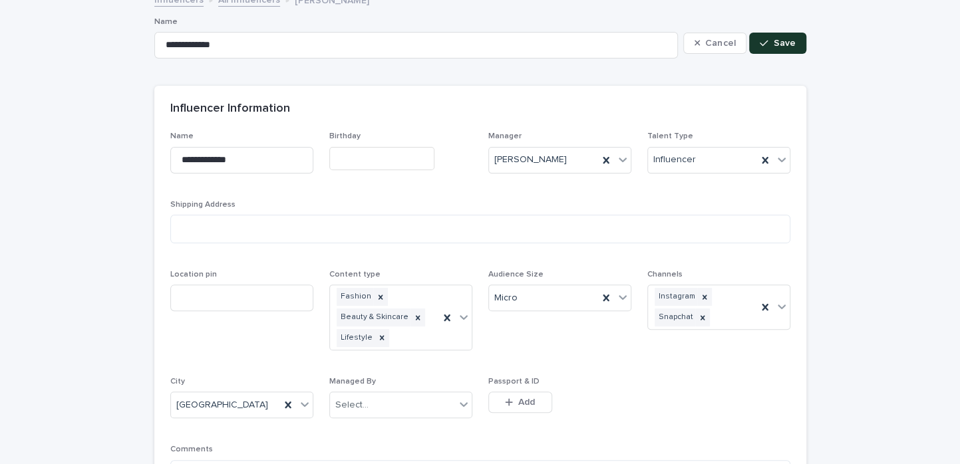
click at [778, 43] on span "Save" at bounding box center [785, 43] width 22 height 9
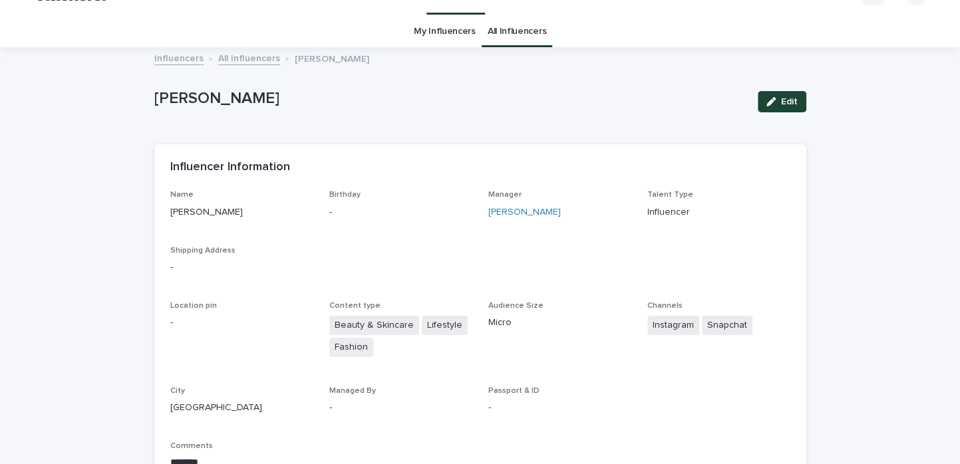
scroll to position [0, 0]
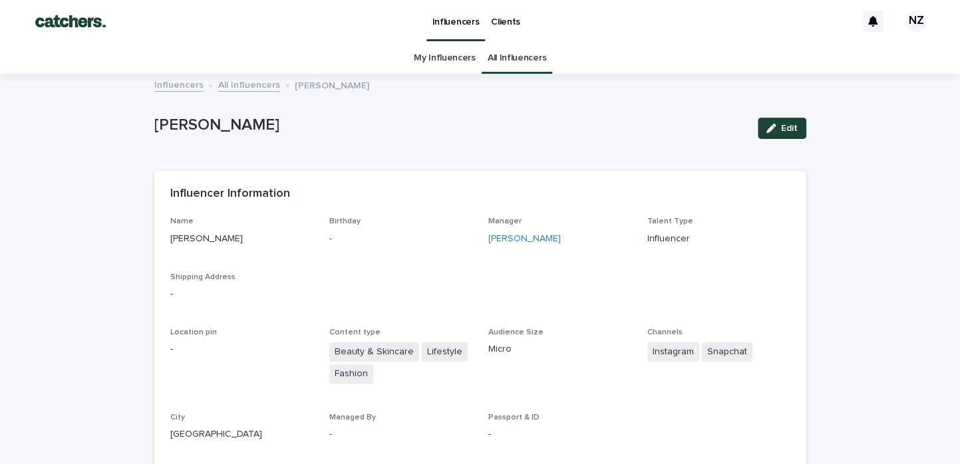
click at [436, 52] on link "My Influencers" at bounding box center [445, 58] width 62 height 31
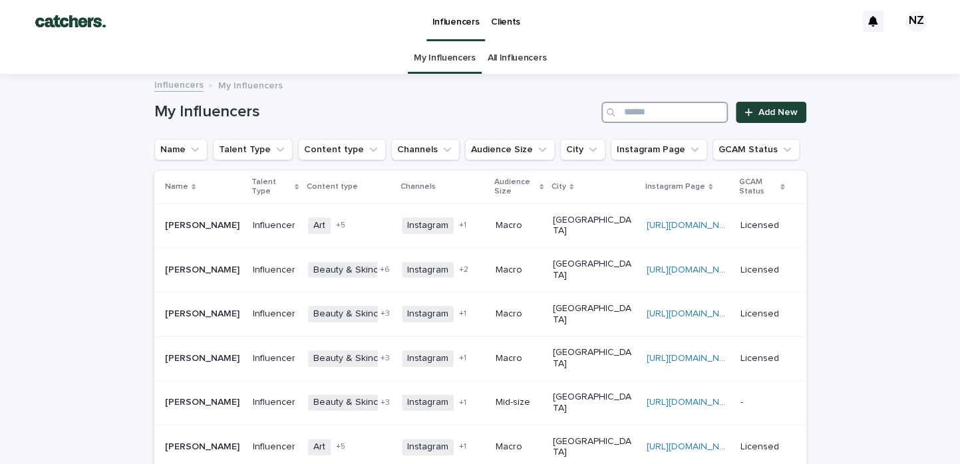
click at [633, 110] on input "Search" at bounding box center [664, 112] width 126 height 21
type input "*"
click at [494, 63] on link "All Influencers" at bounding box center [517, 58] width 59 height 31
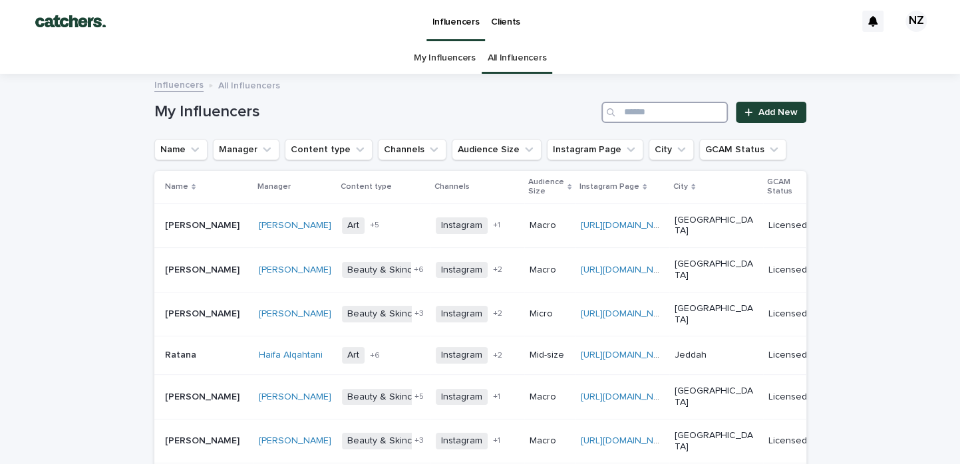
click at [623, 108] on input "Search" at bounding box center [664, 112] width 126 height 21
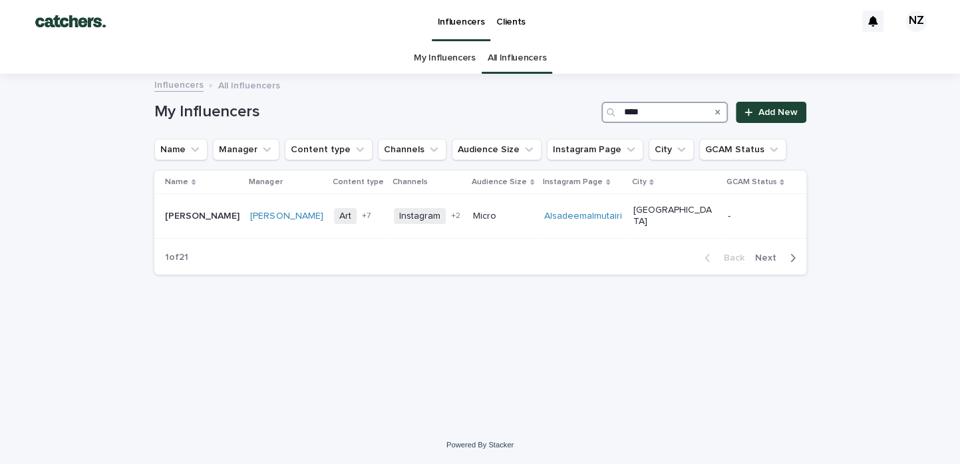
type input "*****"
